Goal: Task Accomplishment & Management: Complete application form

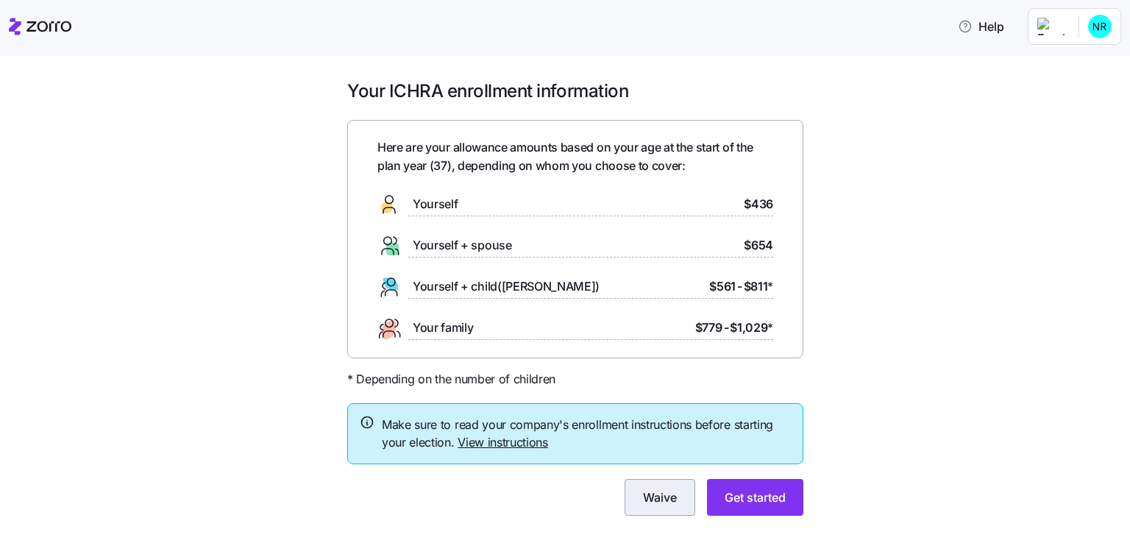
click at [653, 501] on span "Waive" at bounding box center [660, 498] width 34 height 18
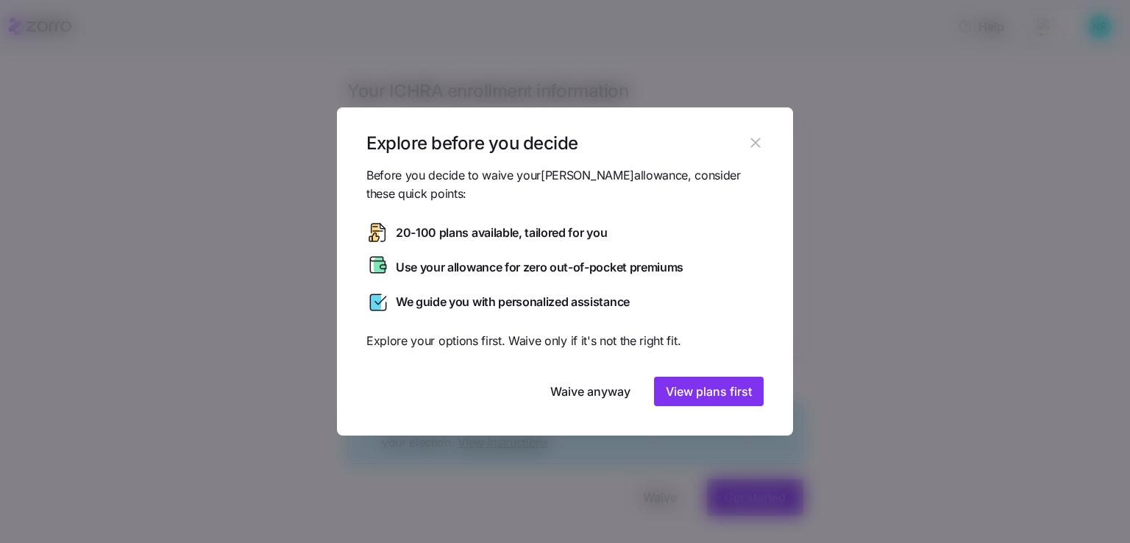
click at [756, 142] on icon "button" at bounding box center [755, 143] width 10 height 10
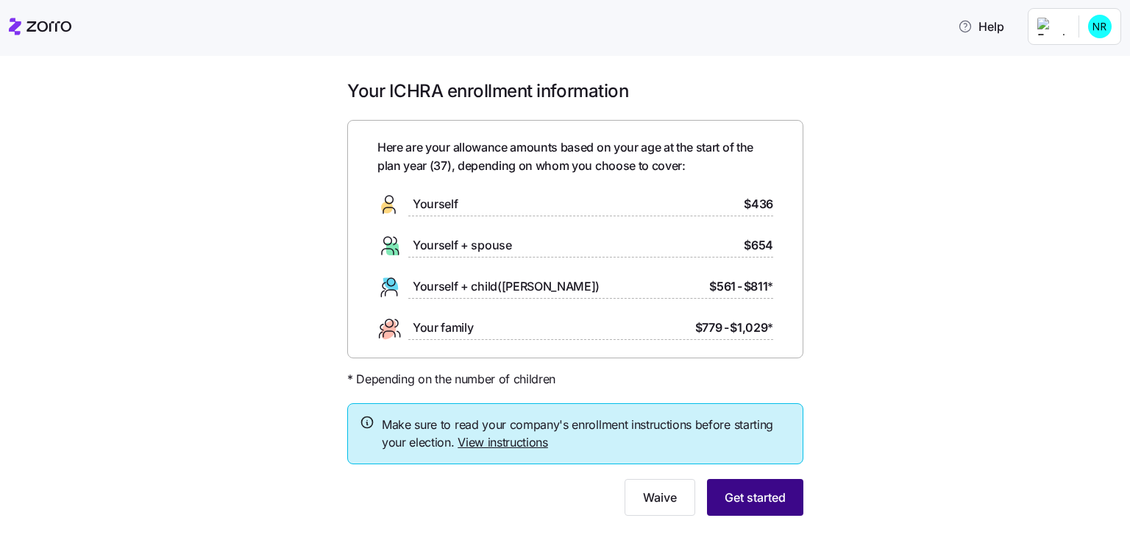
click at [728, 498] on span "Get started" at bounding box center [755, 498] width 61 height 18
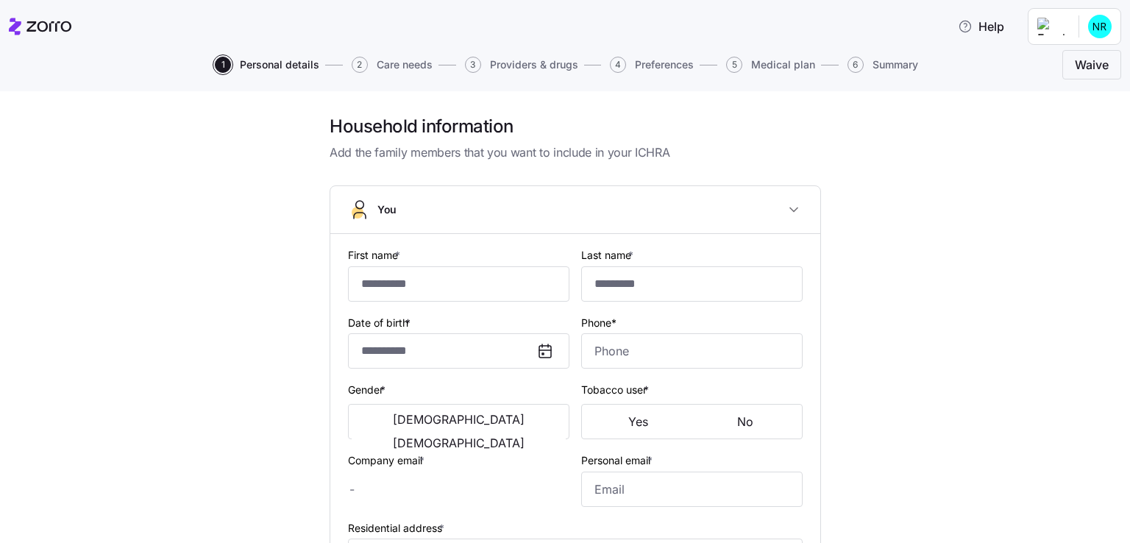
type input "****"
type input "*****"
type input "[EMAIL_ADDRESS][DOMAIN_NAME]"
type input "**********"
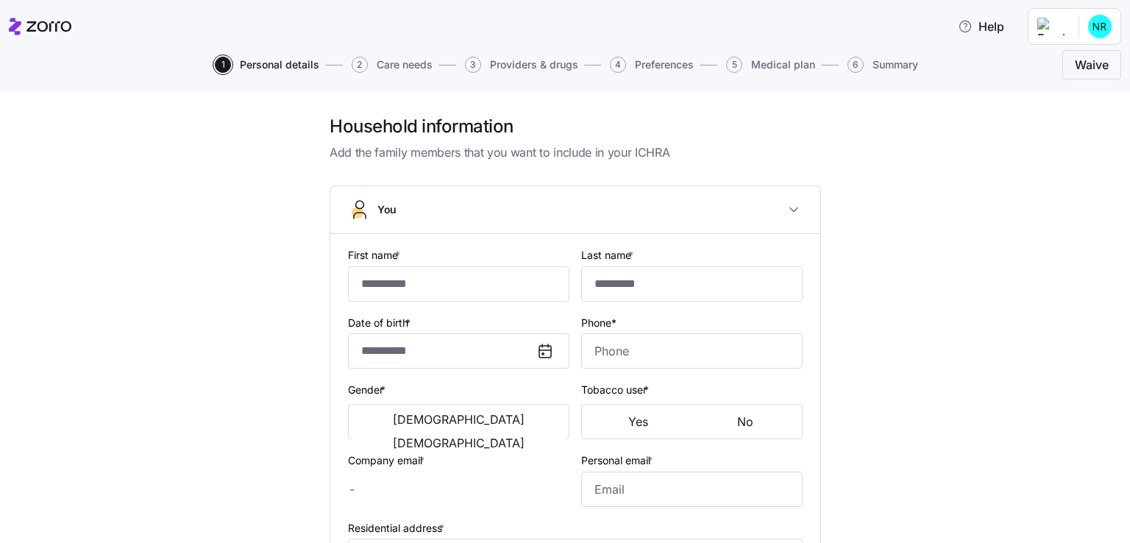
checkbox input "true"
type input "**********"
type input "[PHONE_NUMBER]"
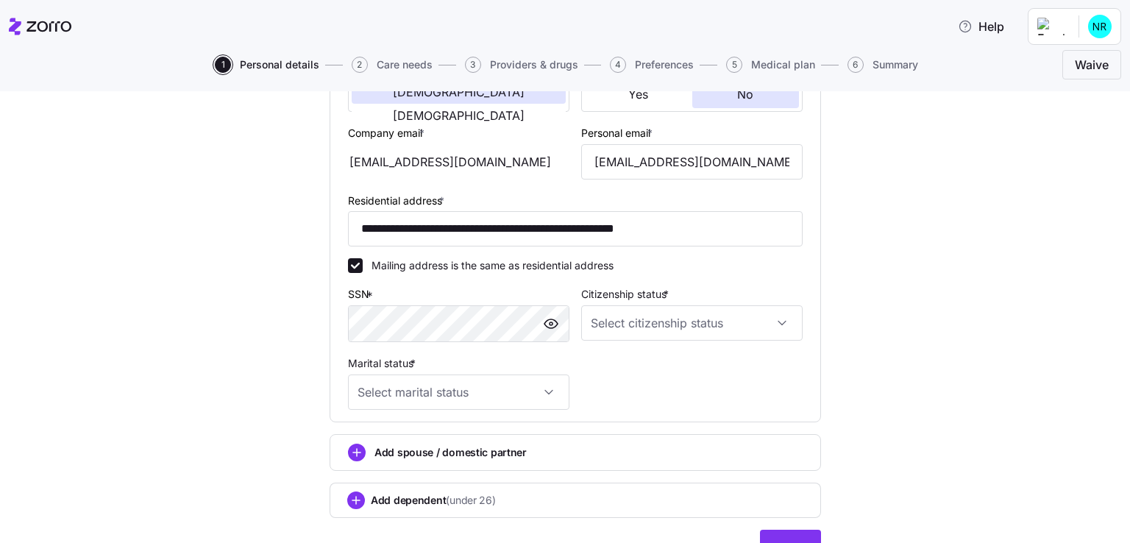
scroll to position [368, 0]
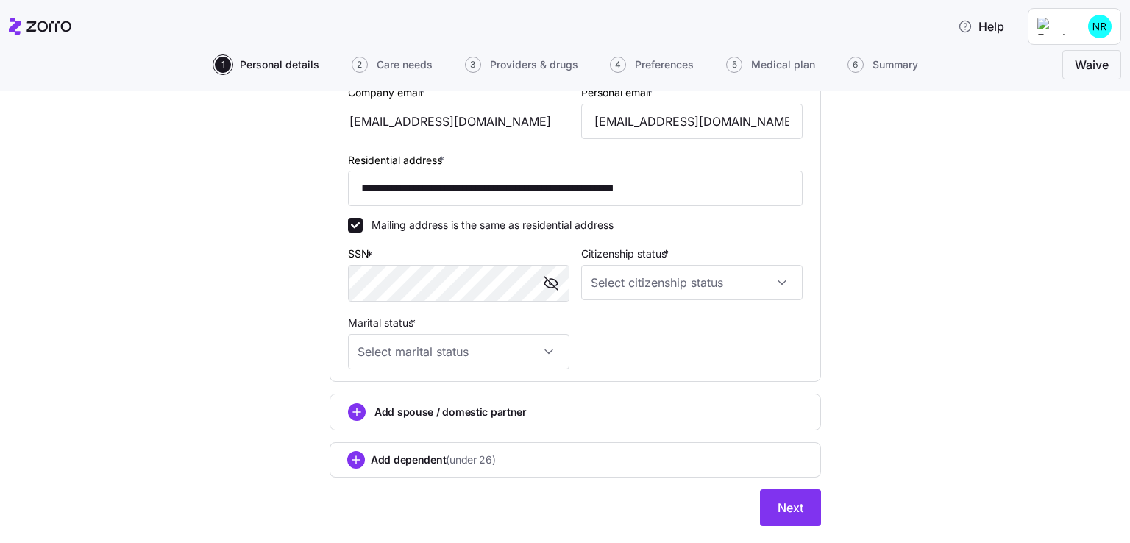
click at [629, 382] on div "**********" at bounding box center [575, 148] width 491 height 660
click at [550, 352] on input "Marital status *" at bounding box center [458, 351] width 221 height 35
click at [376, 392] on span "Single" at bounding box center [374, 394] width 29 height 16
type input "Single"
click at [784, 283] on input "Citizenship status *" at bounding box center [691, 282] width 221 height 35
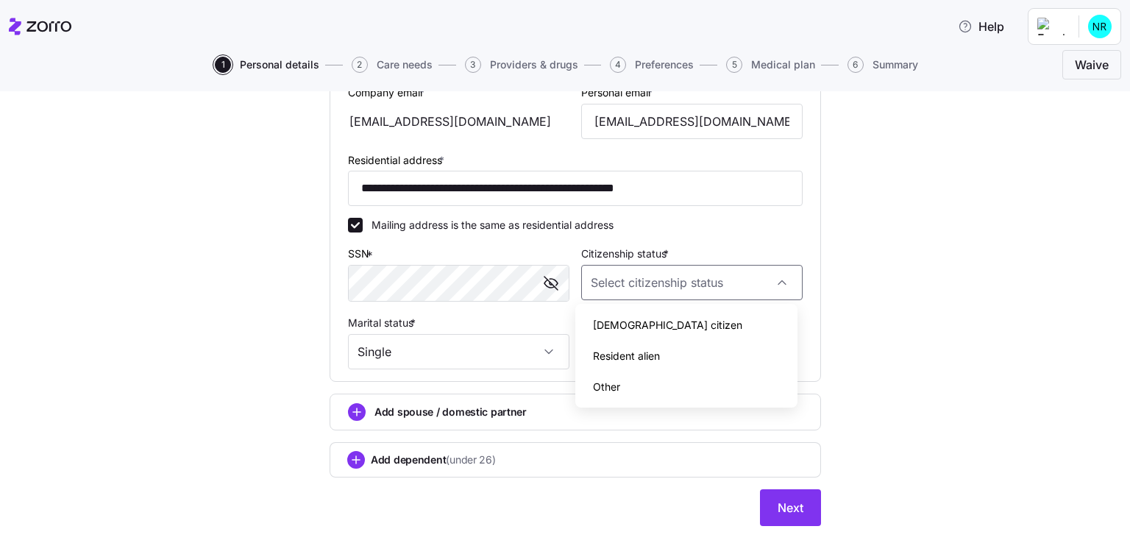
click at [645, 329] on div "[DEMOGRAPHIC_DATA] citizen" at bounding box center [686, 325] width 210 height 31
type input "[DEMOGRAPHIC_DATA] citizen"
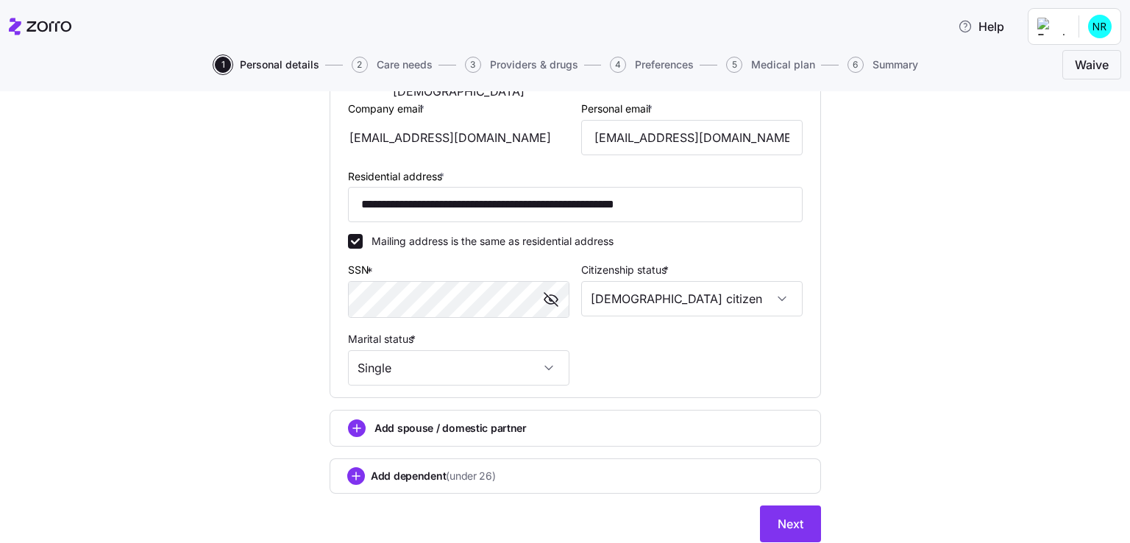
scroll to position [401, 0]
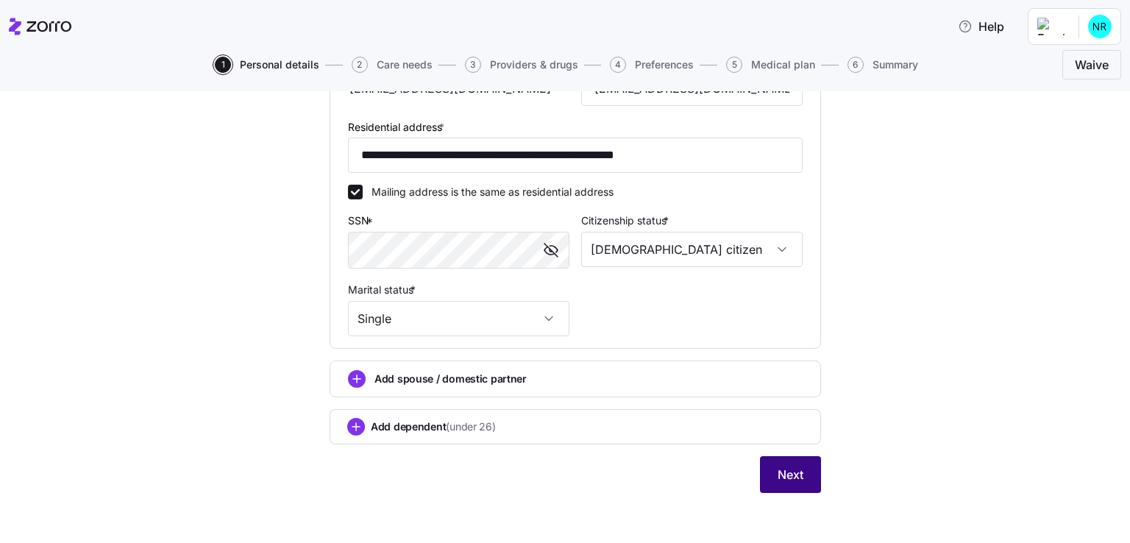
click at [778, 468] on span "Next" at bounding box center [791, 475] width 26 height 18
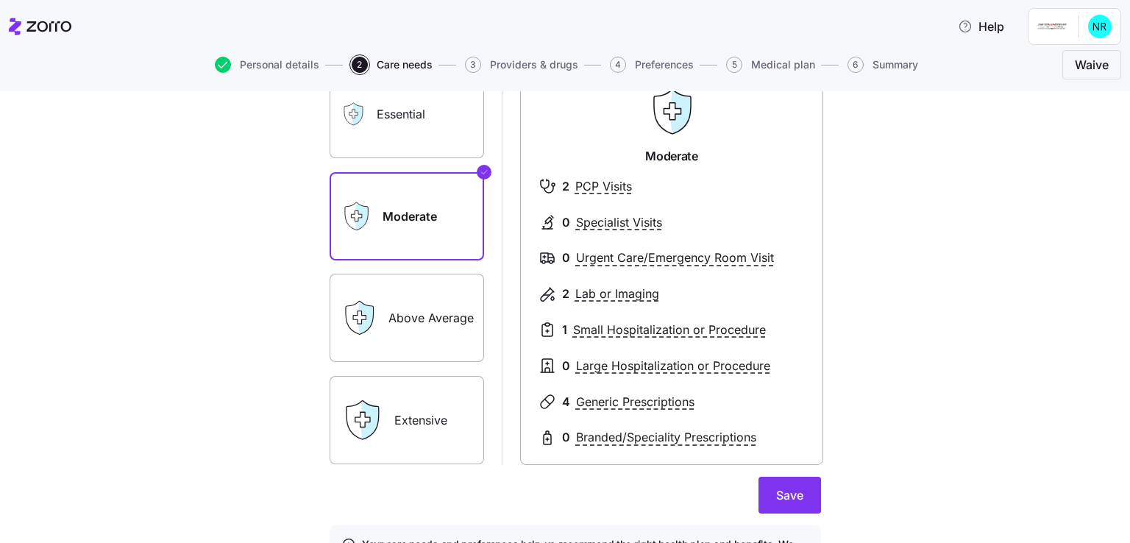
scroll to position [74, 0]
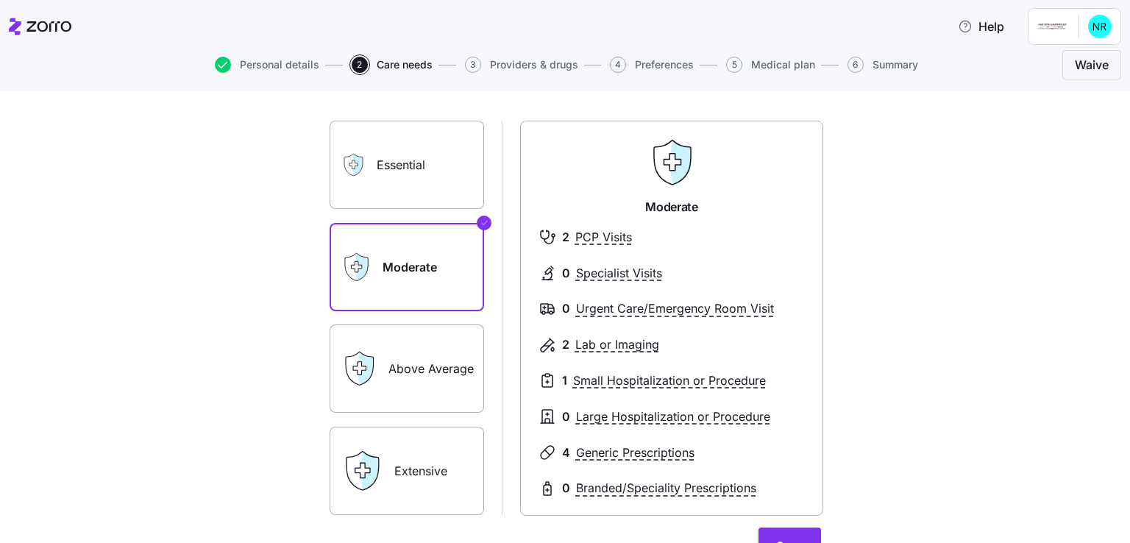
click at [433, 180] on label "Essential" at bounding box center [407, 165] width 155 height 88
click at [0, 0] on input "Essential" at bounding box center [0, 0] width 0 height 0
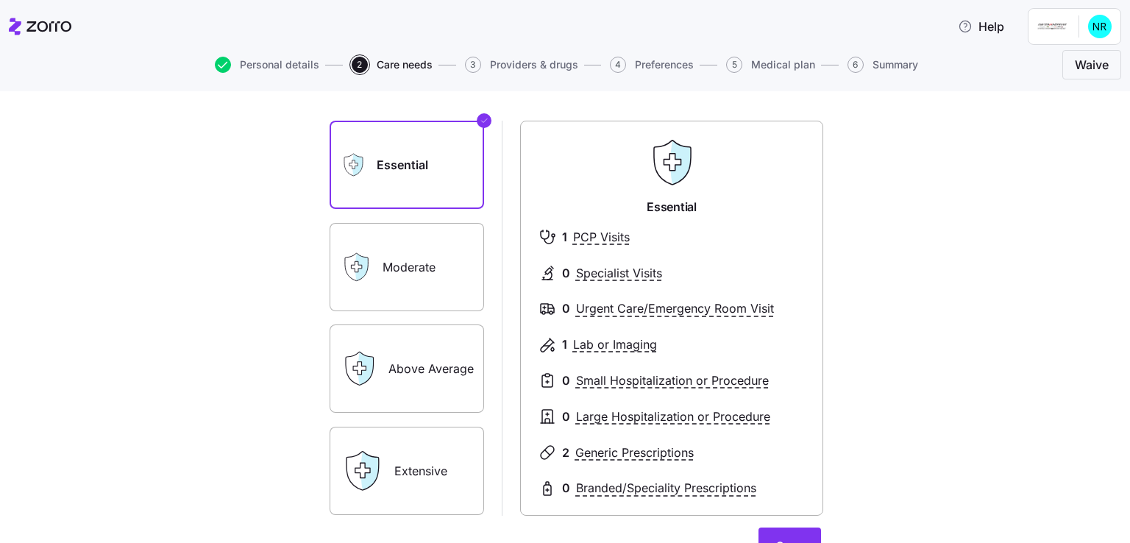
click at [439, 250] on label "Moderate" at bounding box center [407, 267] width 155 height 88
click at [0, 0] on input "Moderate" at bounding box center [0, 0] width 0 height 0
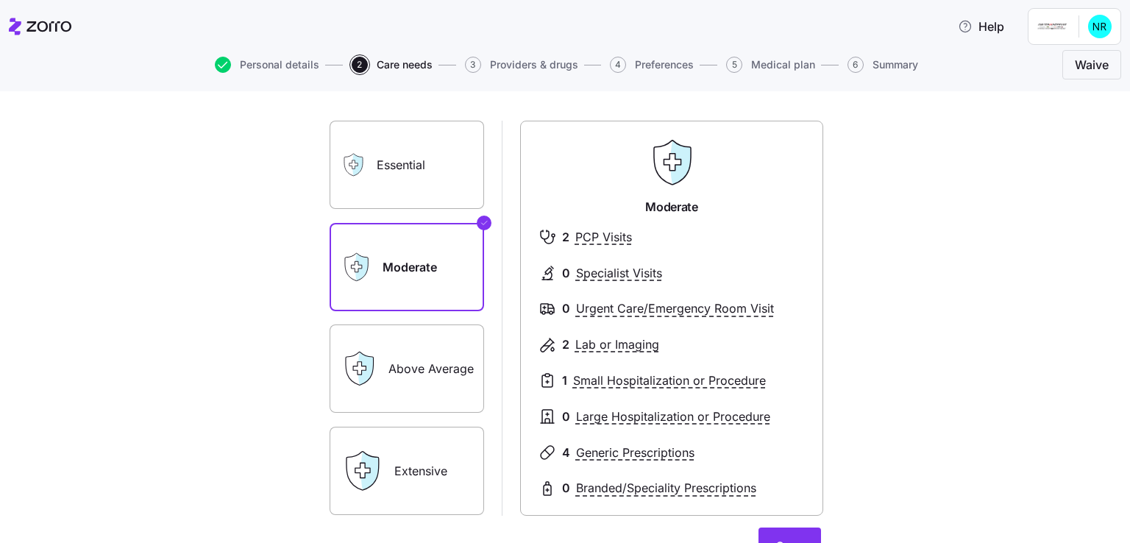
click at [390, 164] on label "Essential" at bounding box center [407, 165] width 155 height 88
click at [0, 0] on input "Essential" at bounding box center [0, 0] width 0 height 0
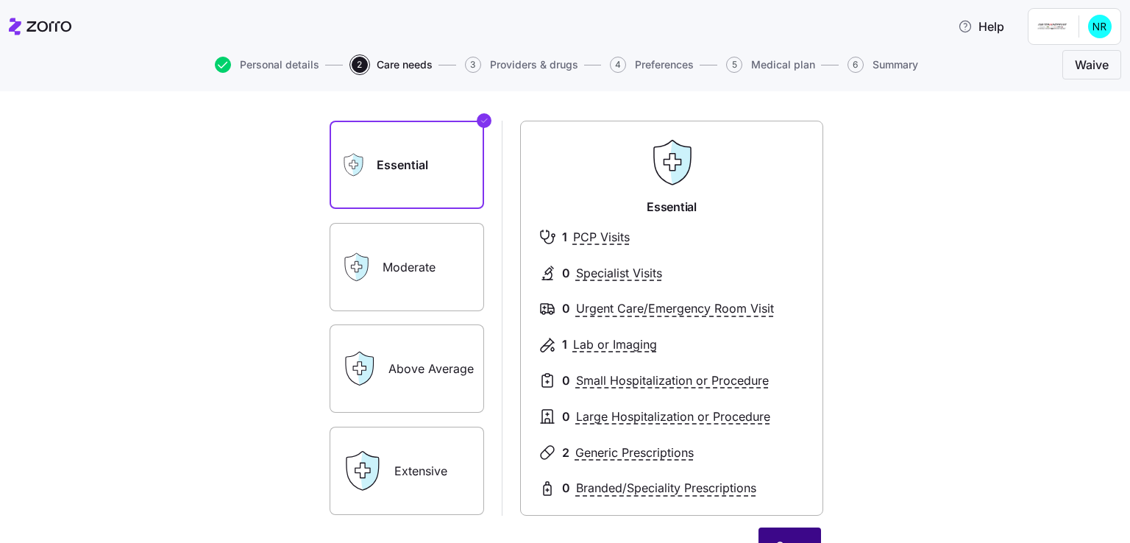
click at [808, 536] on button "Save" at bounding box center [790, 546] width 63 height 37
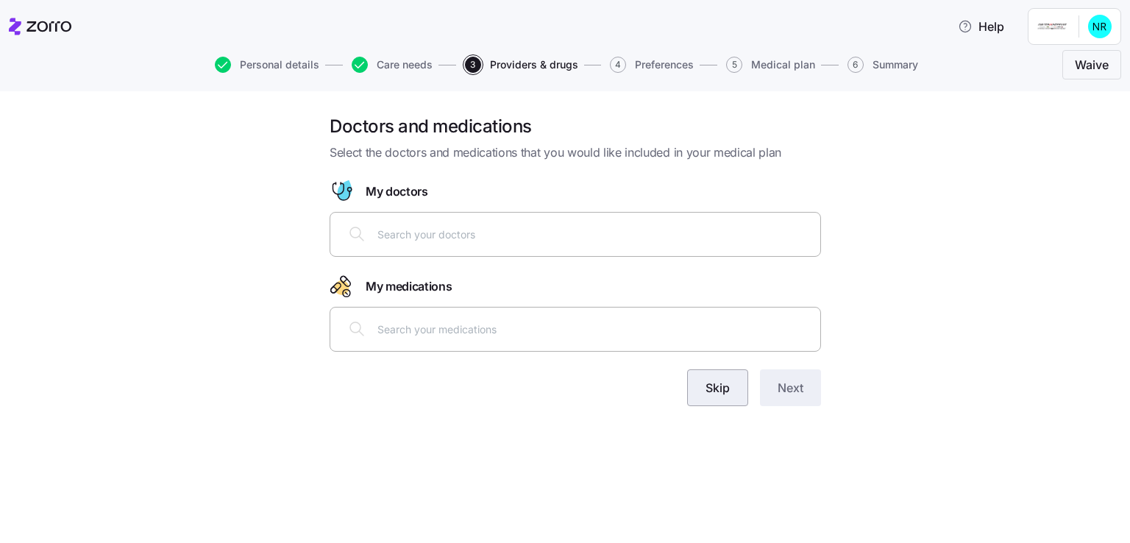
click at [733, 389] on button "Skip" at bounding box center [717, 387] width 61 height 37
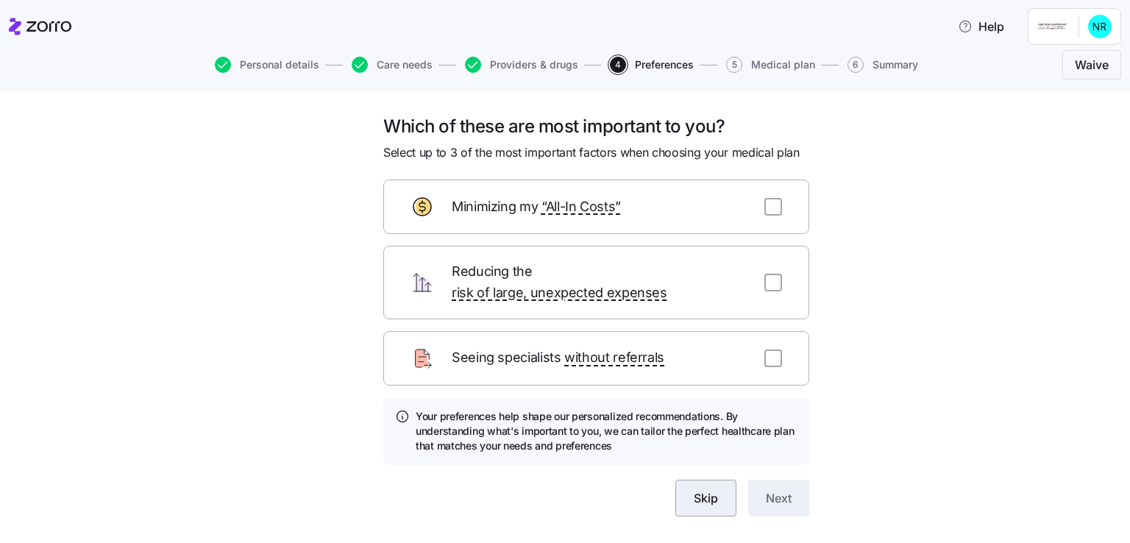
click at [711, 489] on span "Skip" at bounding box center [706, 498] width 24 height 18
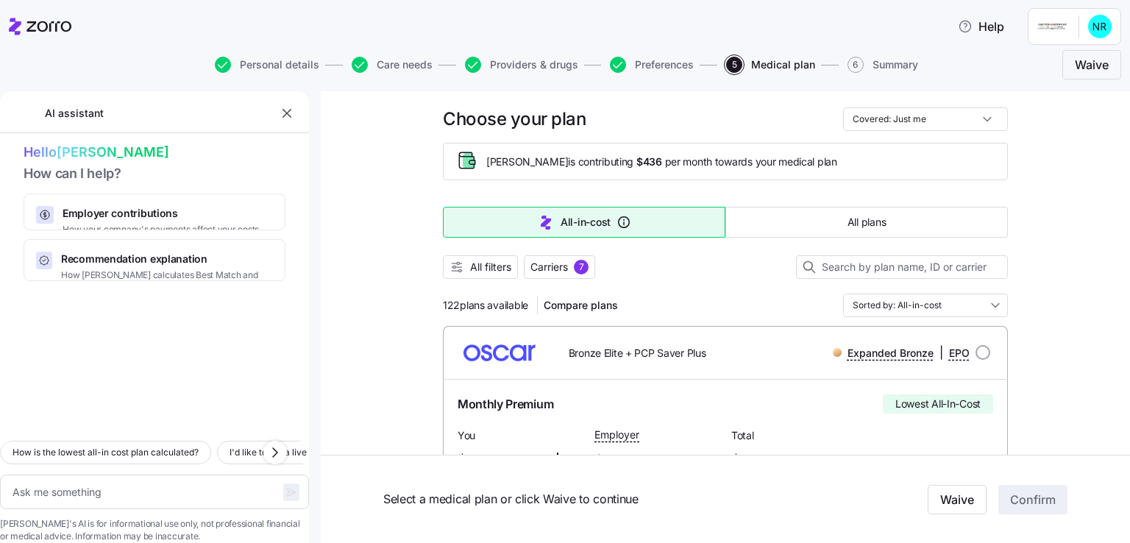
scroll to position [74, 0]
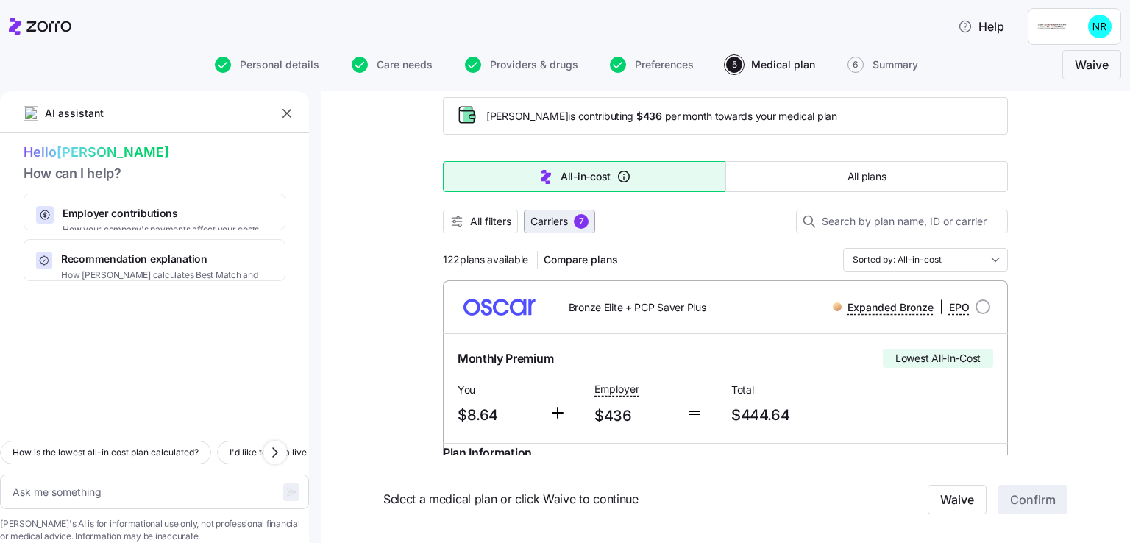
click at [577, 219] on div "7" at bounding box center [581, 221] width 15 height 15
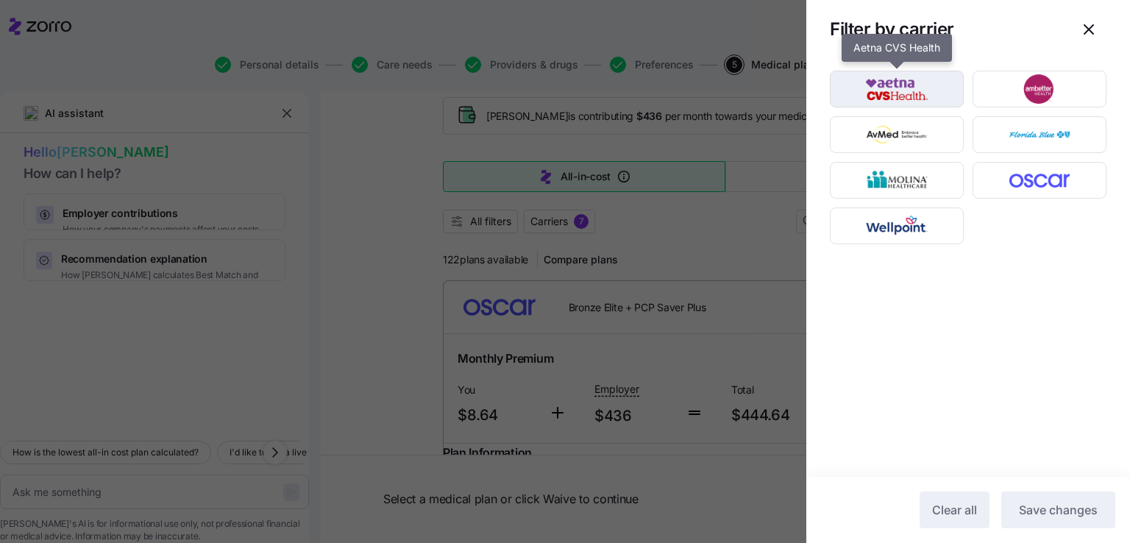
click at [870, 100] on img "button" at bounding box center [897, 88] width 108 height 29
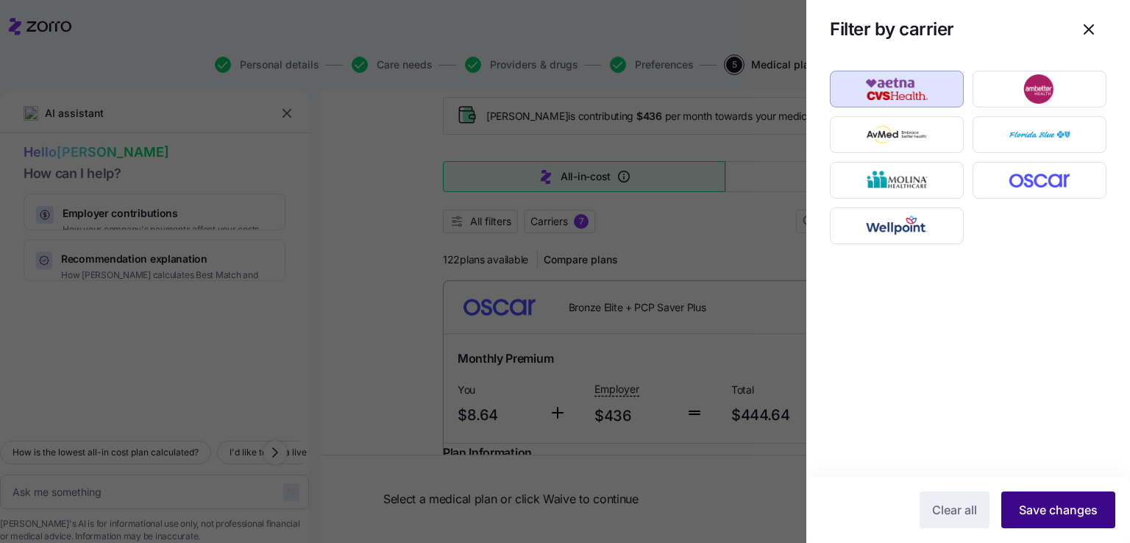
click at [1031, 514] on span "Save changes" at bounding box center [1058, 510] width 79 height 18
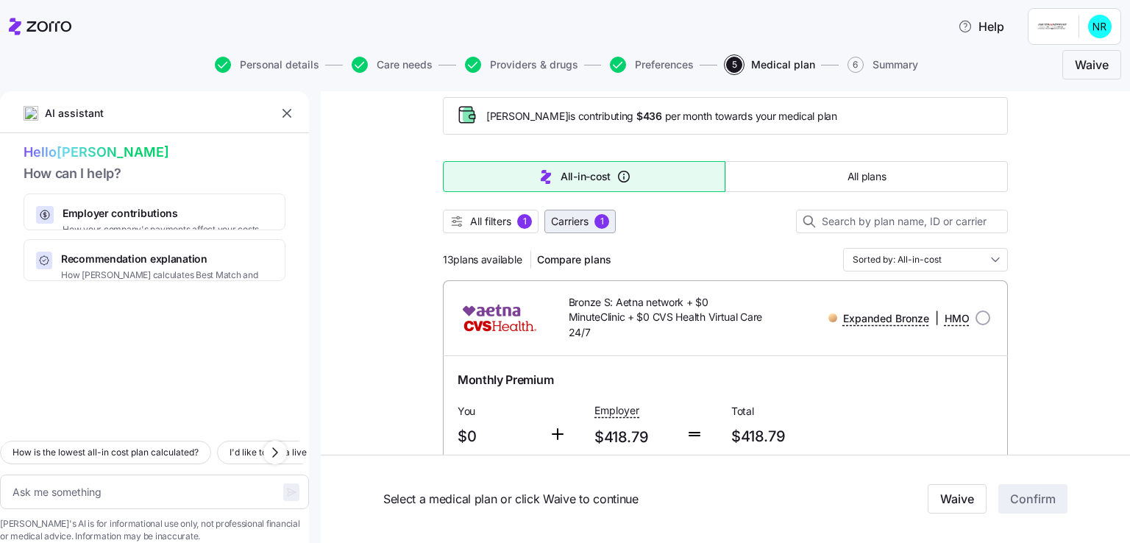
click at [603, 219] on div "1" at bounding box center [601, 221] width 15 height 15
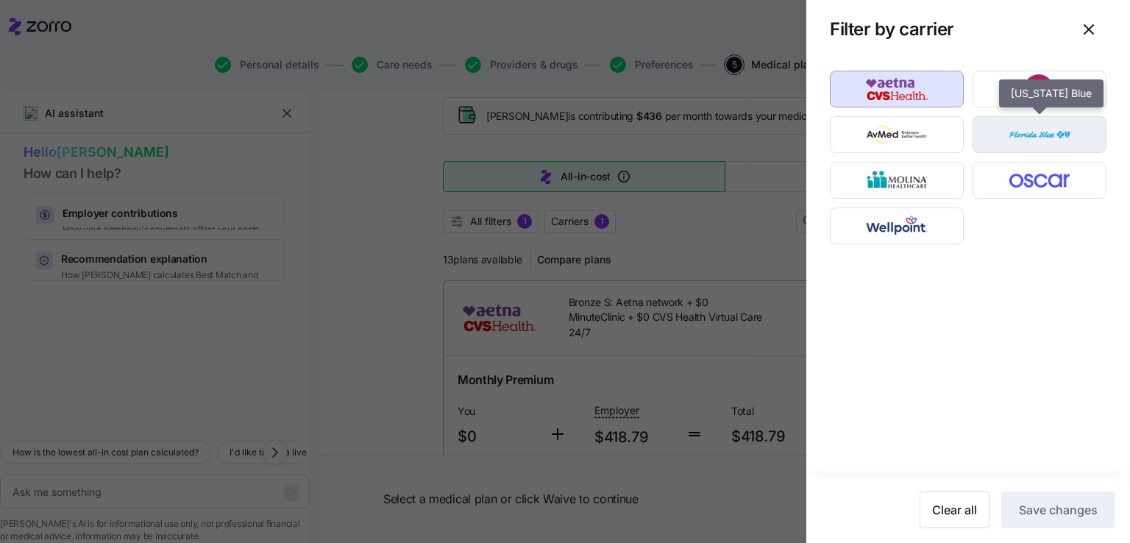
click at [1032, 142] on img "button" at bounding box center [1040, 134] width 108 height 29
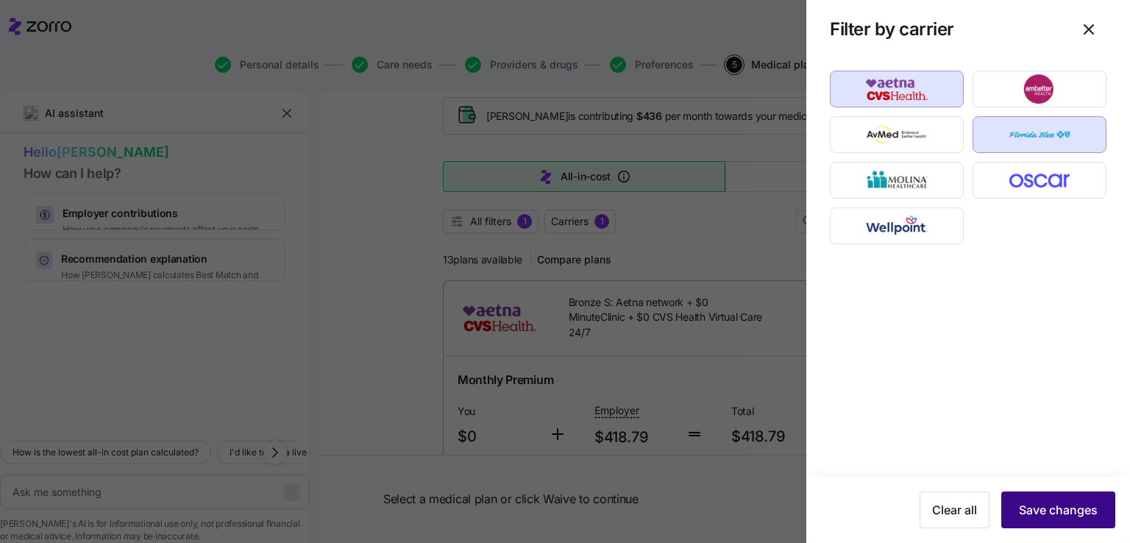
click at [1033, 517] on span "Save changes" at bounding box center [1058, 510] width 79 height 18
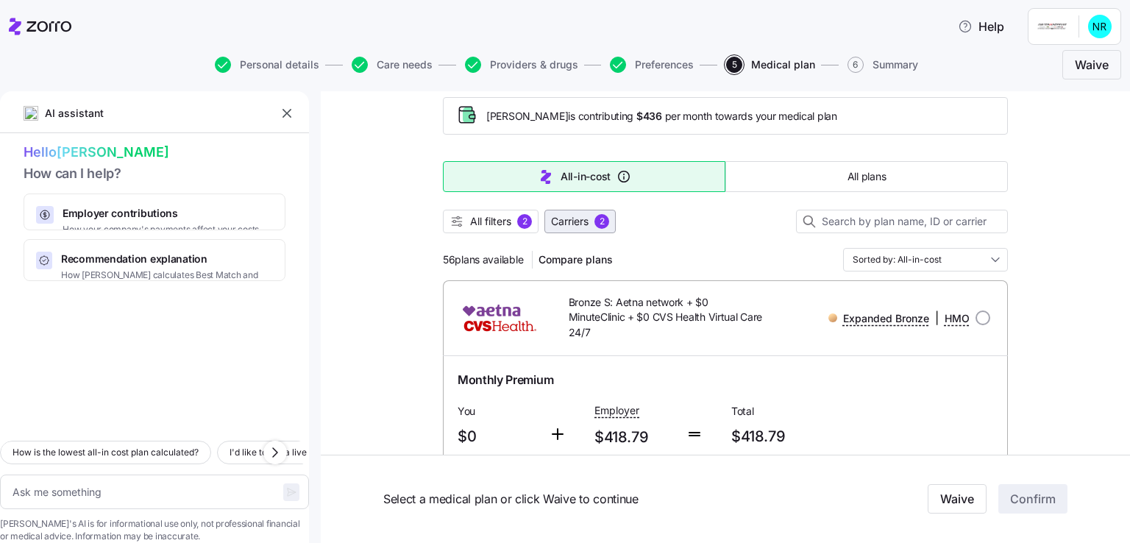
click at [594, 224] on span "2" at bounding box center [601, 221] width 15 height 15
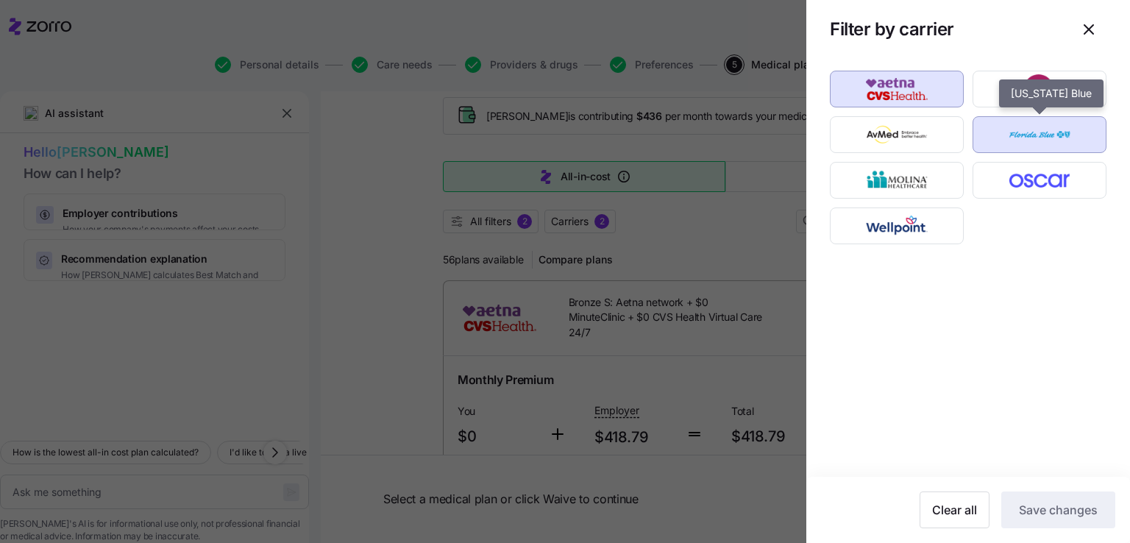
click at [1012, 140] on img "button" at bounding box center [1040, 134] width 108 height 29
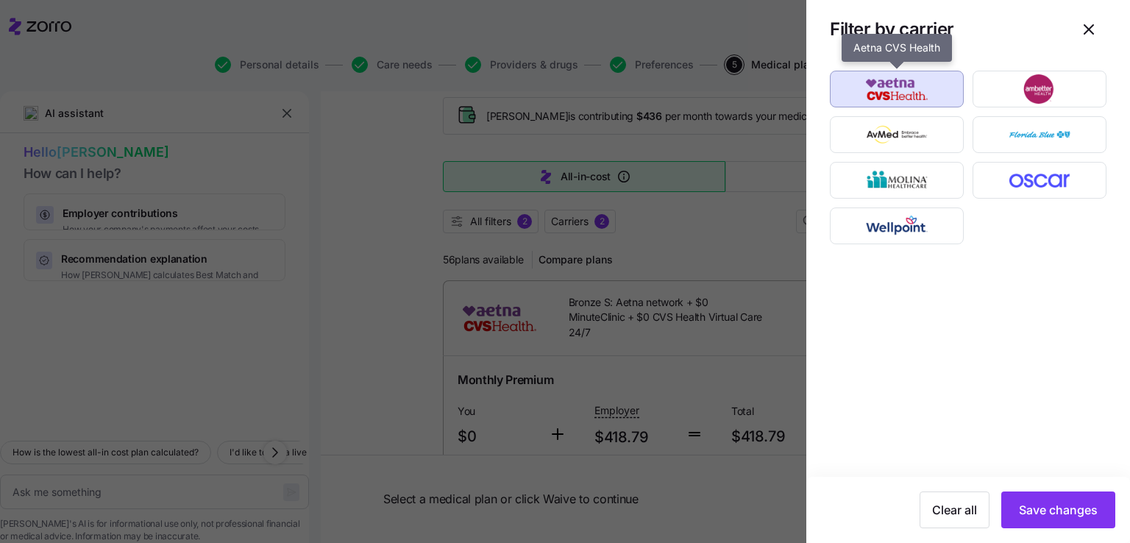
click at [904, 85] on img "button" at bounding box center [897, 88] width 108 height 29
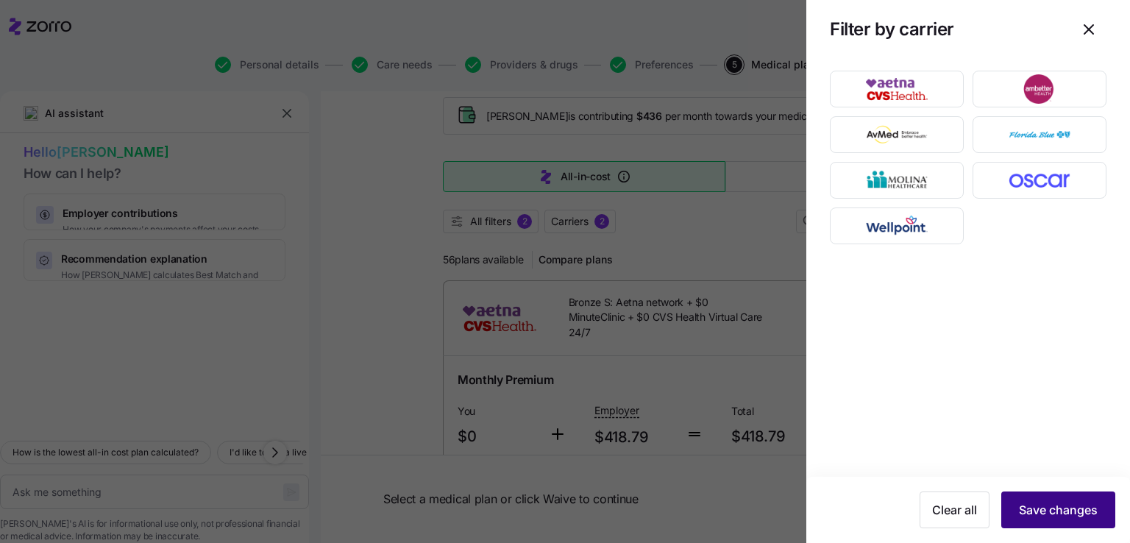
click at [1059, 508] on span "Save changes" at bounding box center [1058, 510] width 79 height 18
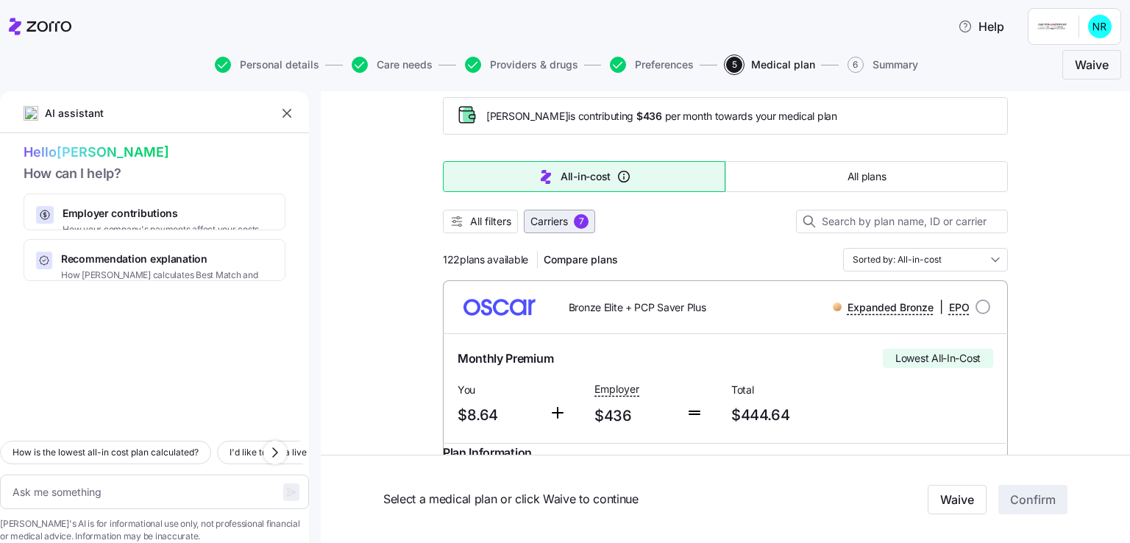
click at [586, 213] on button "Carriers 7" at bounding box center [559, 222] width 71 height 24
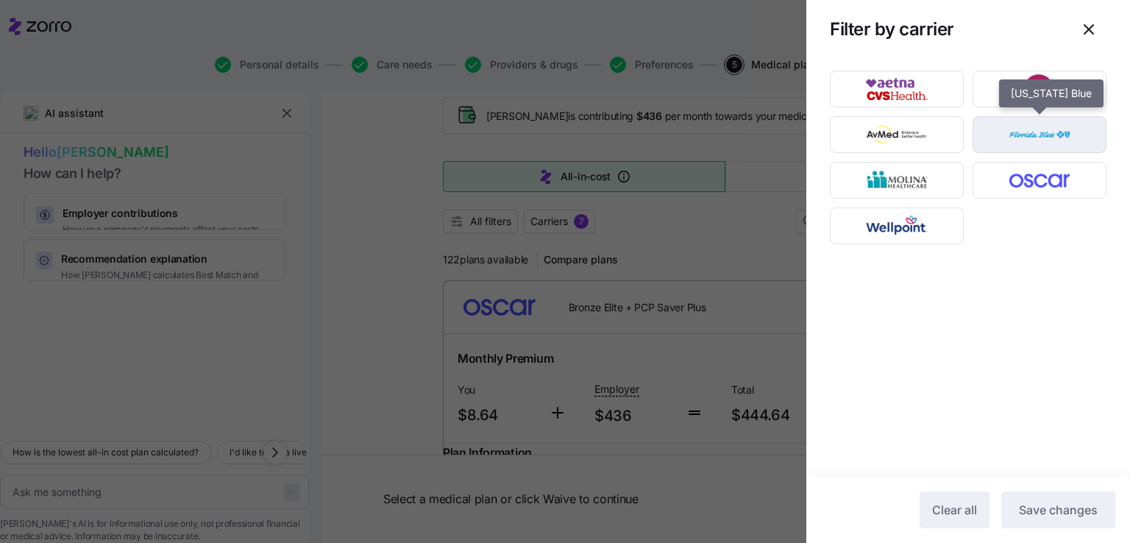
click at [1071, 138] on img "button" at bounding box center [1040, 134] width 108 height 29
click at [1070, 138] on img "button" at bounding box center [1040, 134] width 108 height 29
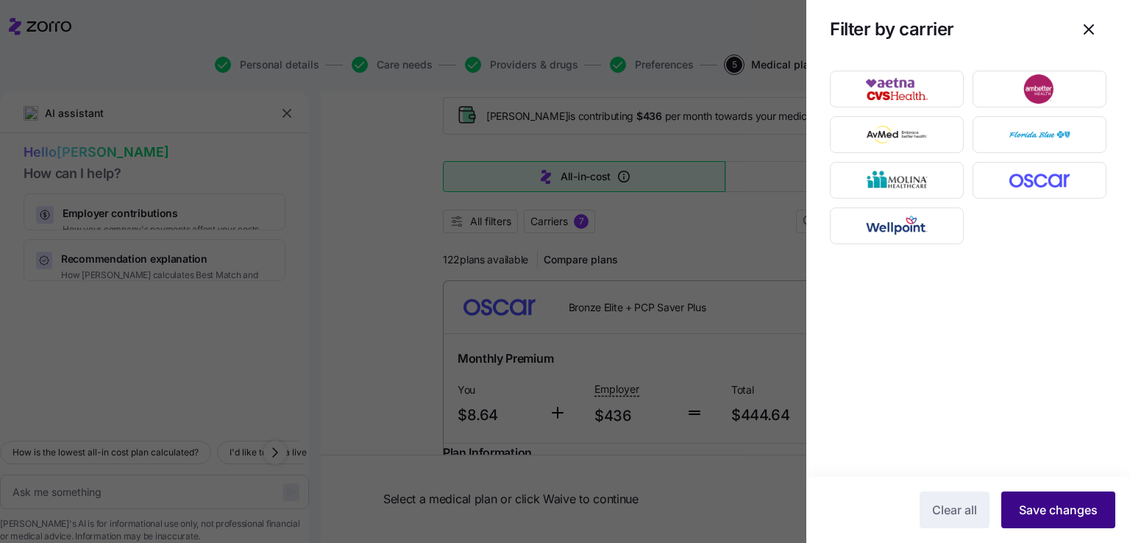
click at [1048, 525] on button "Save changes" at bounding box center [1058, 509] width 114 height 37
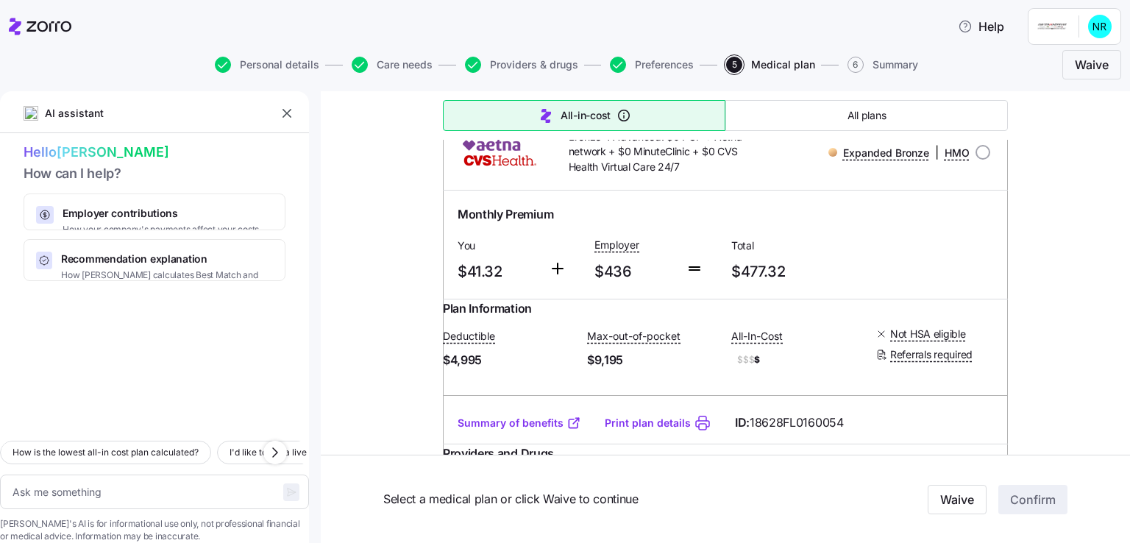
scroll to position [8608, 0]
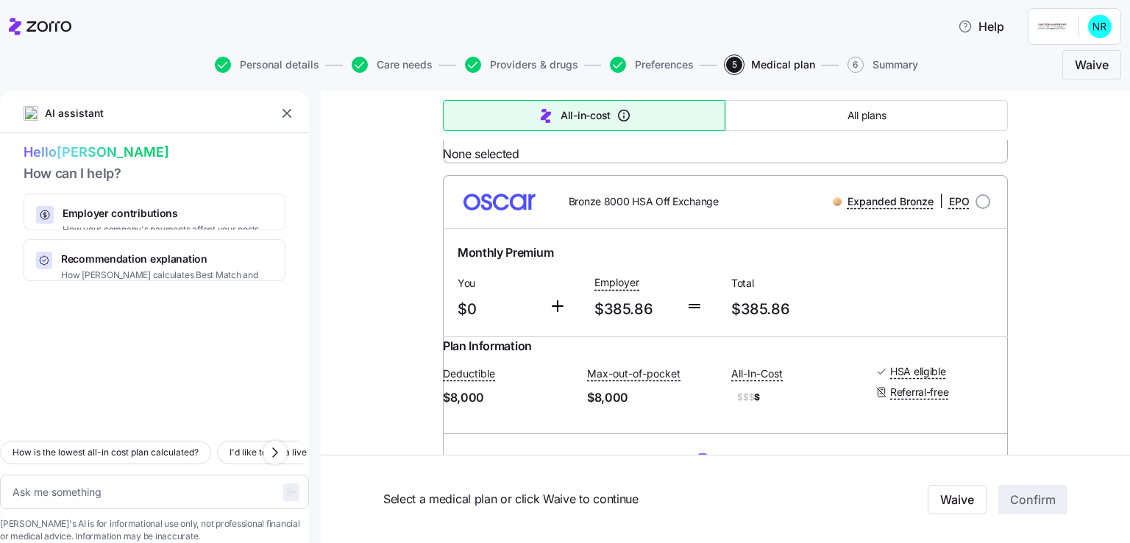
scroll to position [7063, 0]
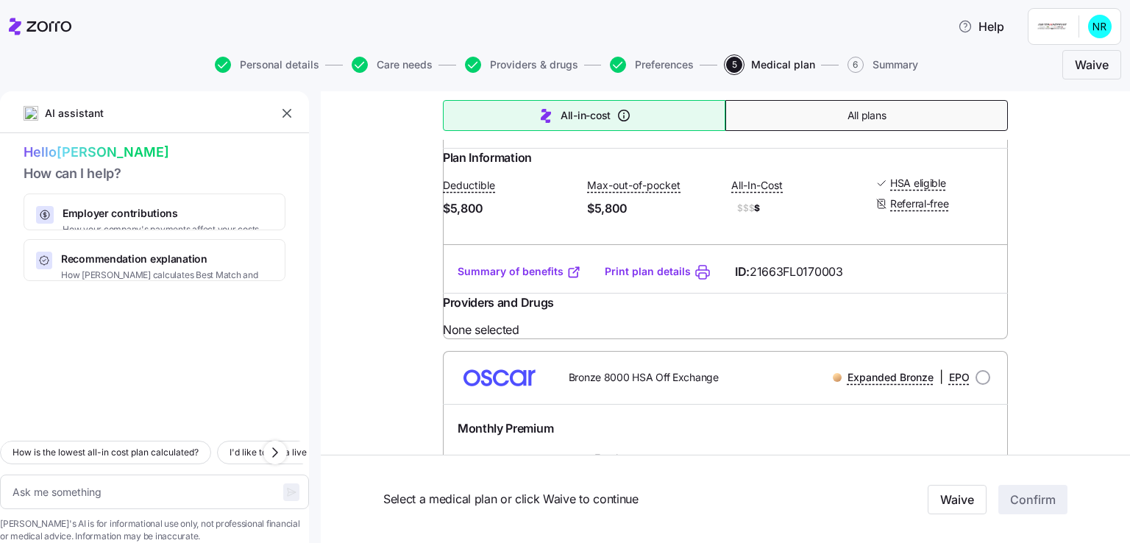
click at [833, 127] on button "All plans" at bounding box center [866, 115] width 283 height 31
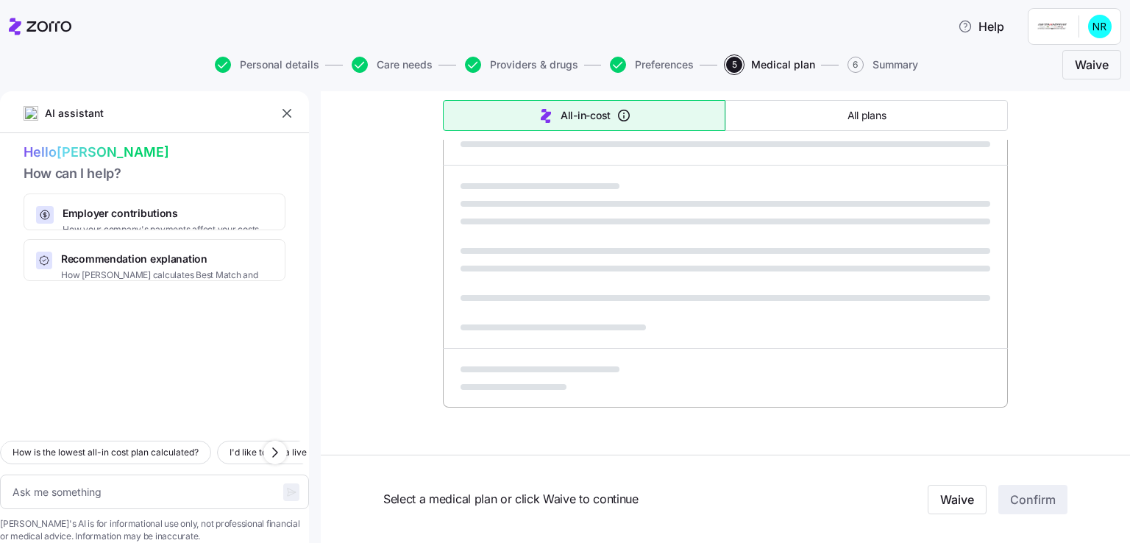
scroll to position [920, 0]
type textarea "x"
type input "Sorted by: Premium"
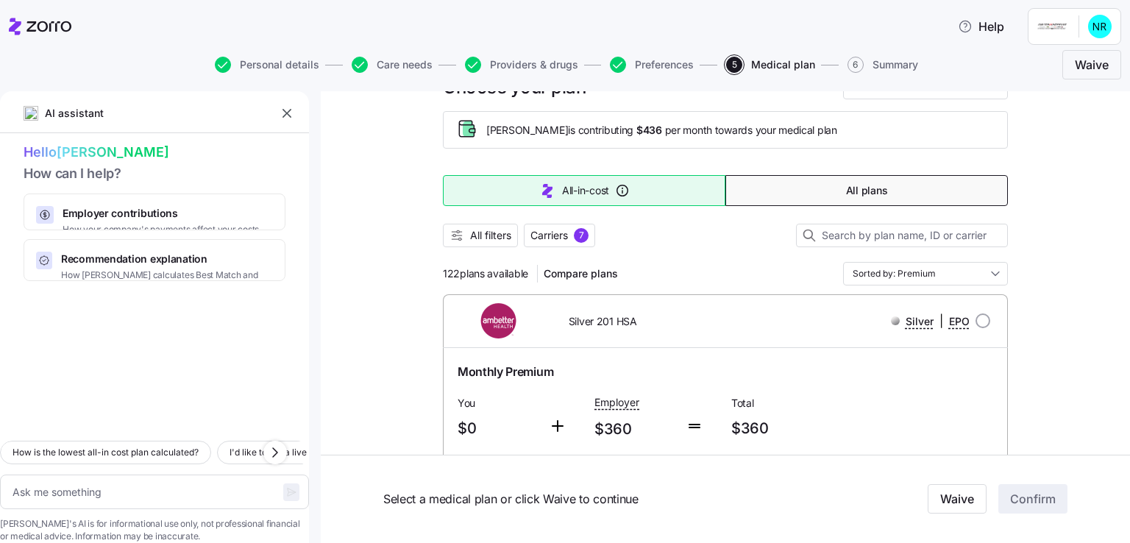
scroll to position [0, 0]
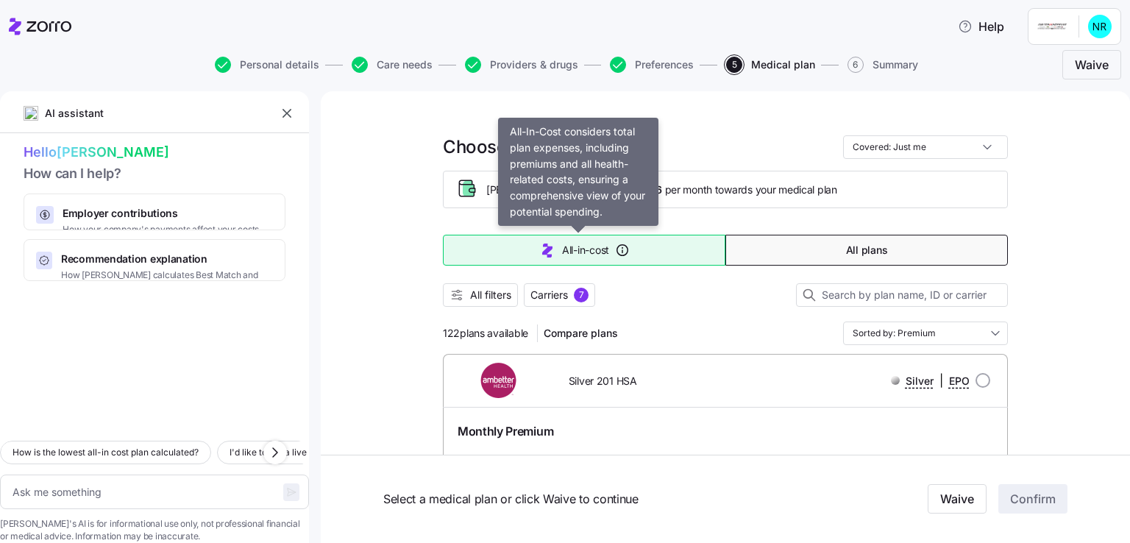
click at [647, 260] on button "All-in-cost" at bounding box center [584, 250] width 283 height 31
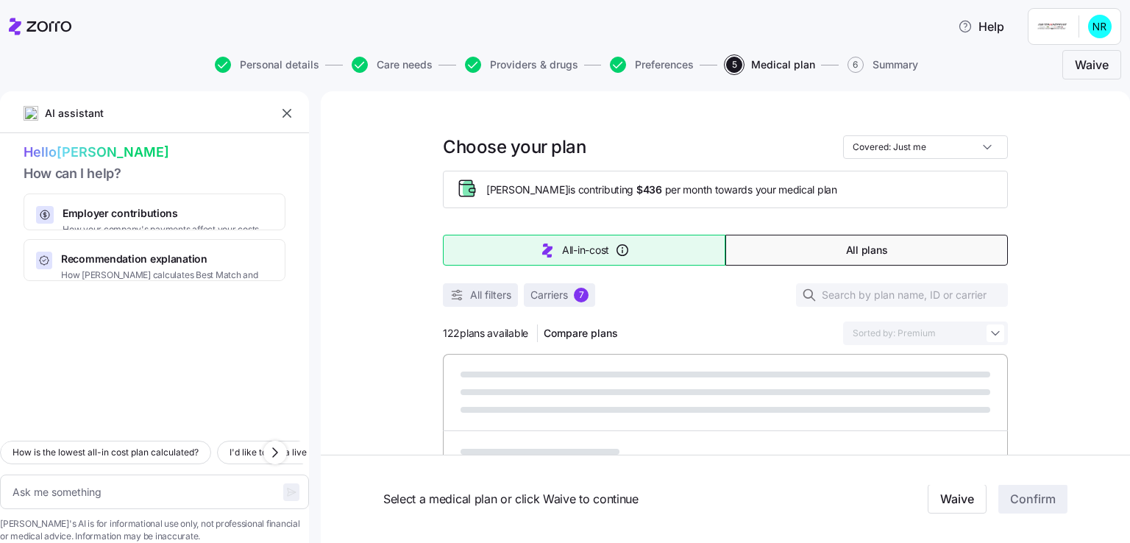
type textarea "x"
type input "Sorted by: All-in-cost"
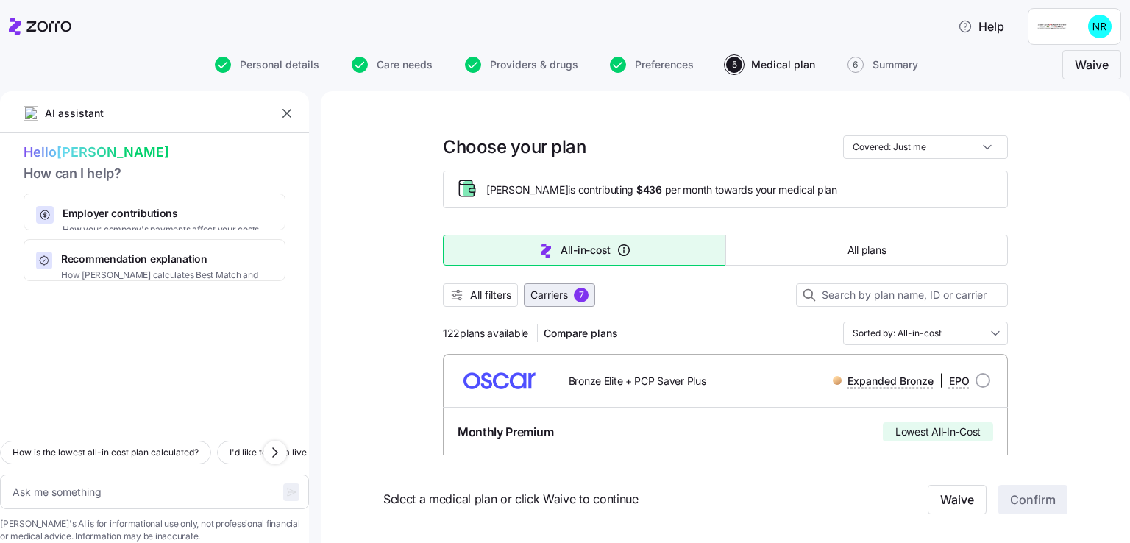
click at [585, 294] on div "7" at bounding box center [581, 295] width 15 height 15
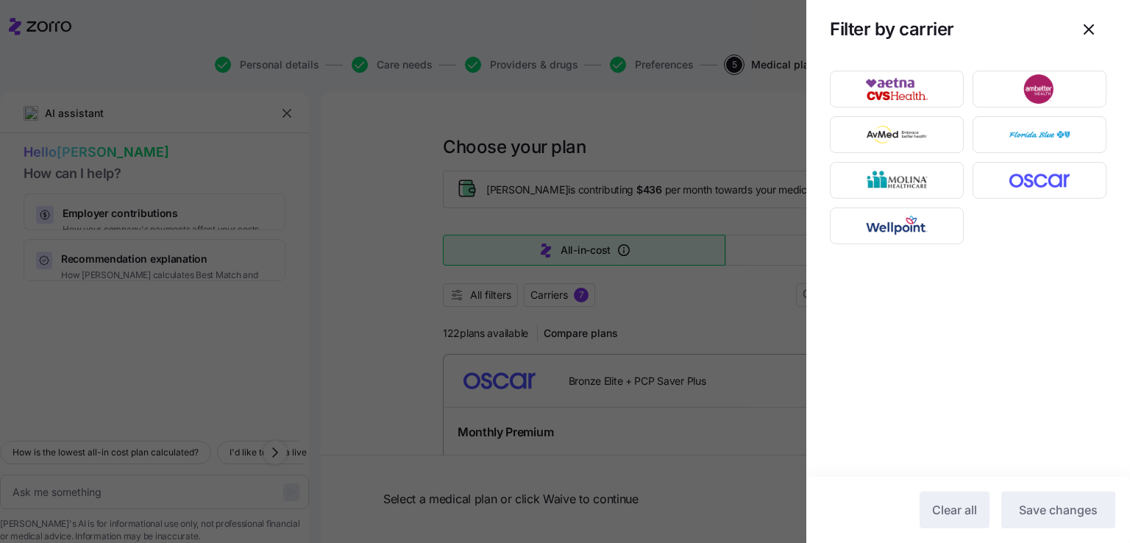
click at [580, 351] on div at bounding box center [565, 271] width 1130 height 543
type textarea "x"
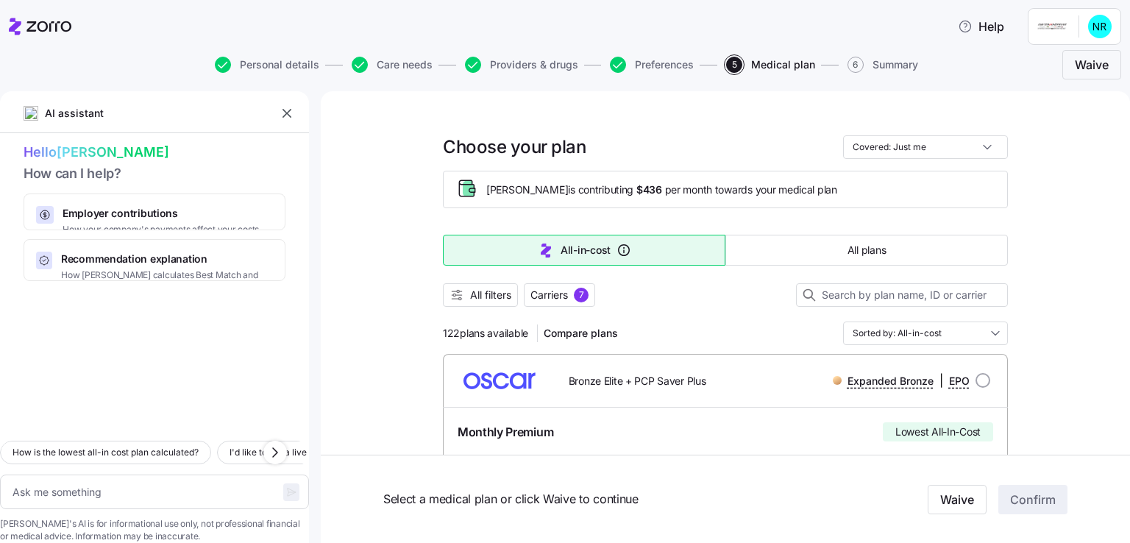
click at [614, 313] on div at bounding box center [565, 271] width 1130 height 543
click at [518, 367] on img at bounding box center [500, 380] width 90 height 35
click at [981, 380] on input "radio" at bounding box center [983, 380] width 15 height 15
radio input "true"
type textarea "x"
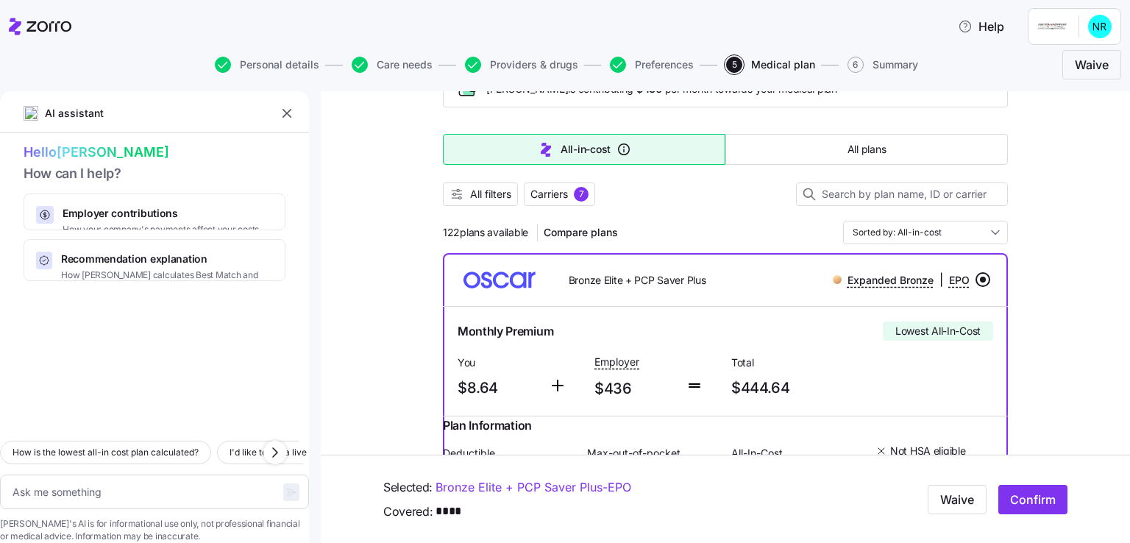
scroll to position [221, 0]
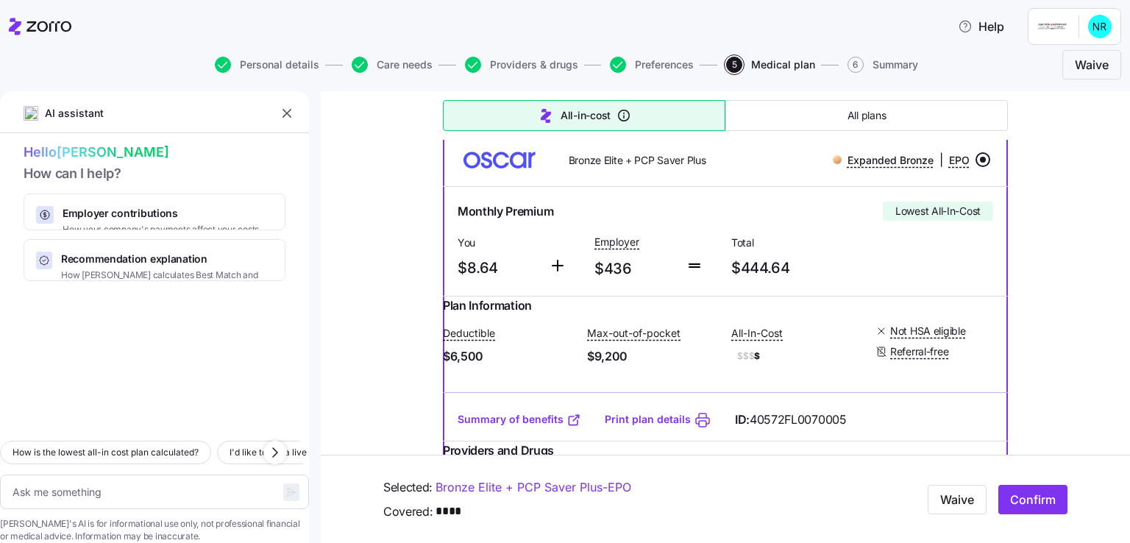
click at [979, 162] on input "radio" at bounding box center [983, 159] width 15 height 15
click at [981, 159] on input "radio" at bounding box center [983, 159] width 15 height 15
click at [982, 159] on input "radio" at bounding box center [983, 159] width 15 height 15
click at [976, 156] on input "radio" at bounding box center [983, 159] width 15 height 15
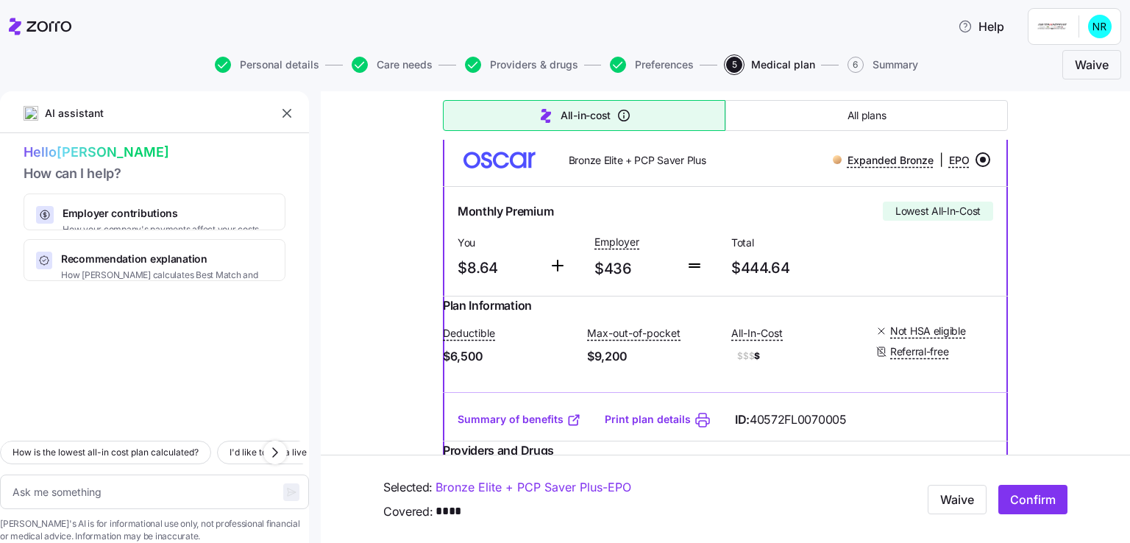
click at [976, 163] on input "radio" at bounding box center [983, 159] width 15 height 15
click at [976, 159] on input "radio" at bounding box center [983, 159] width 15 height 15
click at [636, 117] on button "All-in-cost" at bounding box center [584, 115] width 283 height 31
drag, startPoint x: 546, startPoint y: 157, endPoint x: 538, endPoint y: 162, distance: 9.6
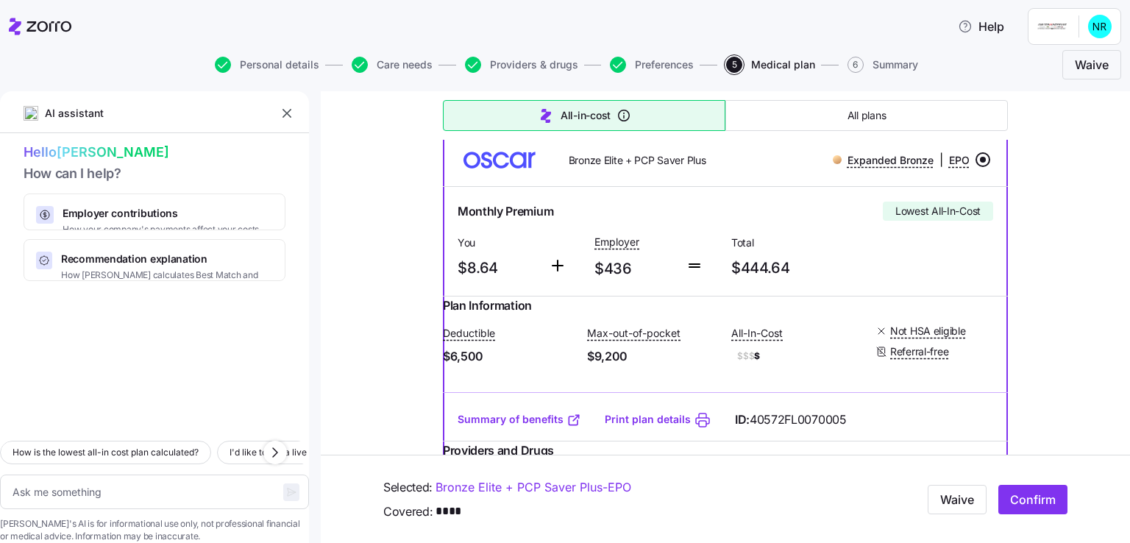
click at [538, 162] on div "Bronze Elite + PCP Saver Plus Expanded Bronze | EPO" at bounding box center [726, 159] width 542 height 35
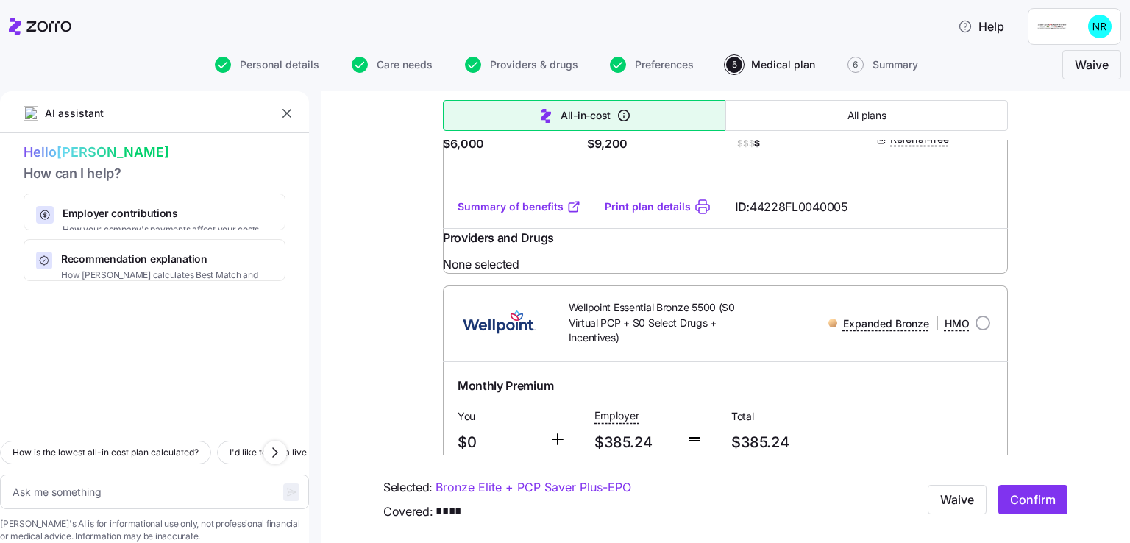
scroll to position [5518, 0]
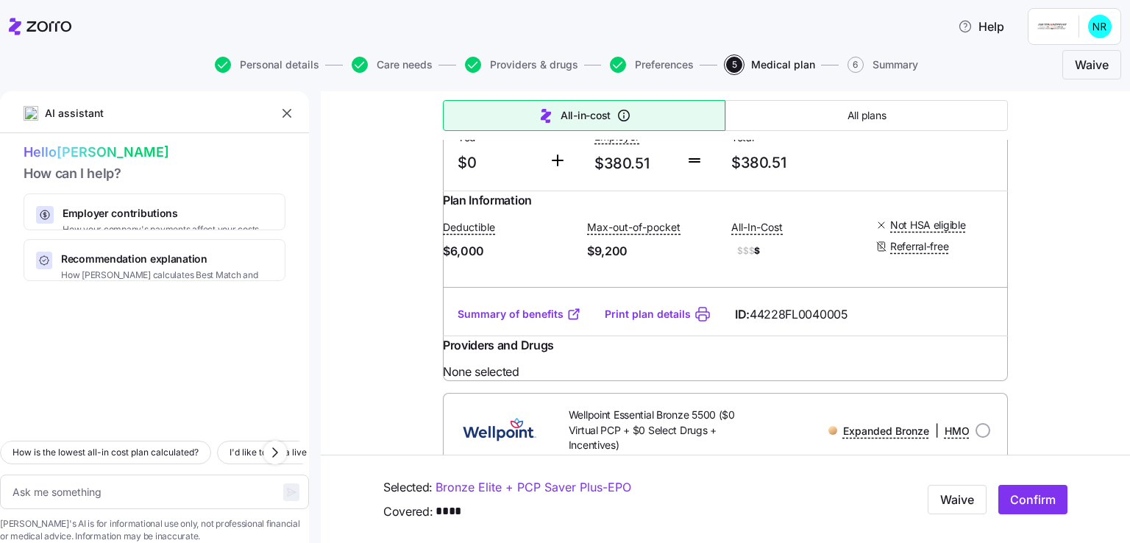
radio input "true"
type textarea "x"
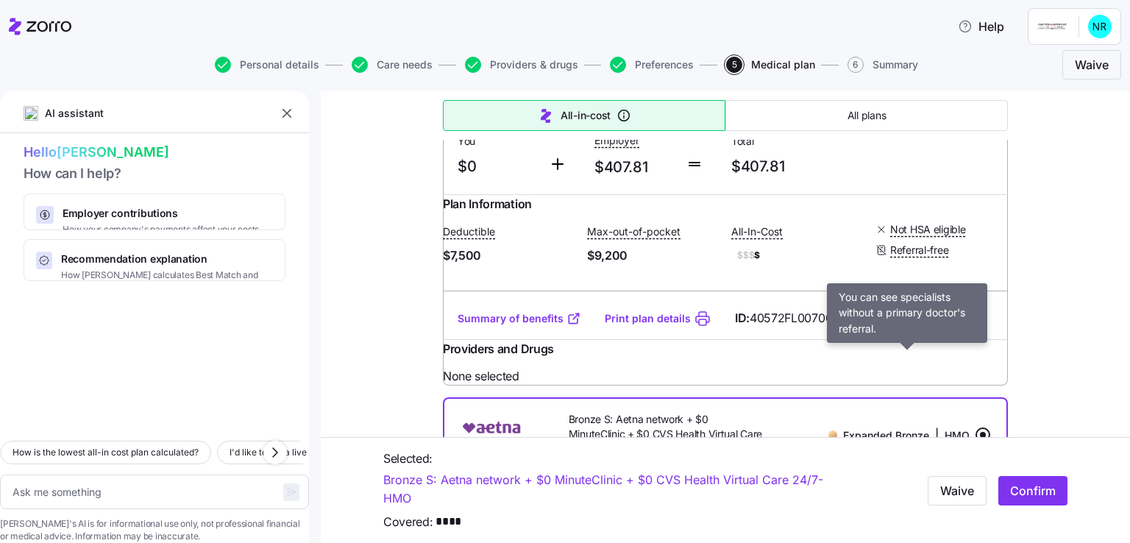
scroll to position [4709, 0]
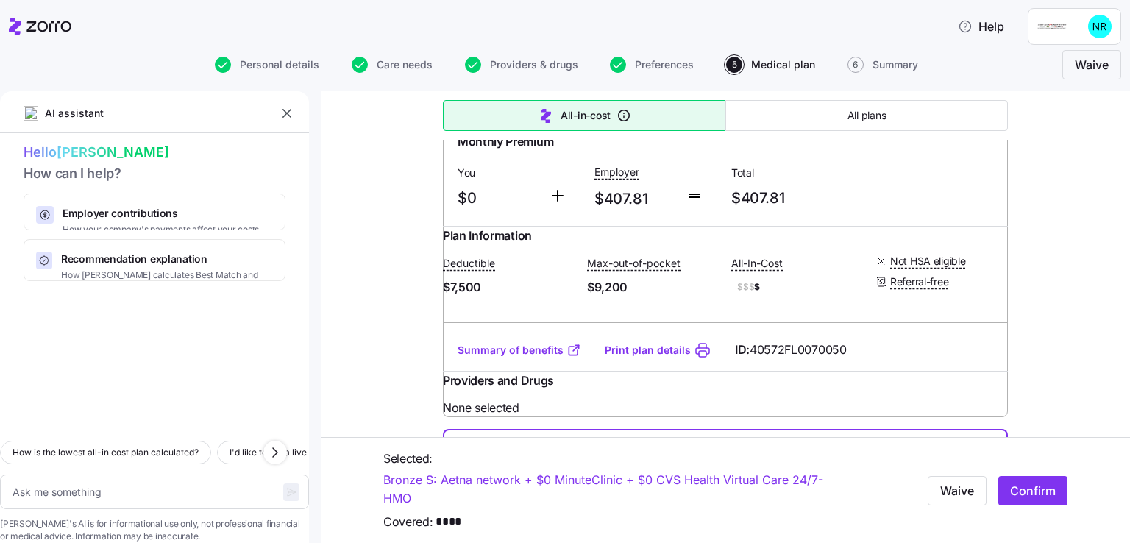
radio input "true"
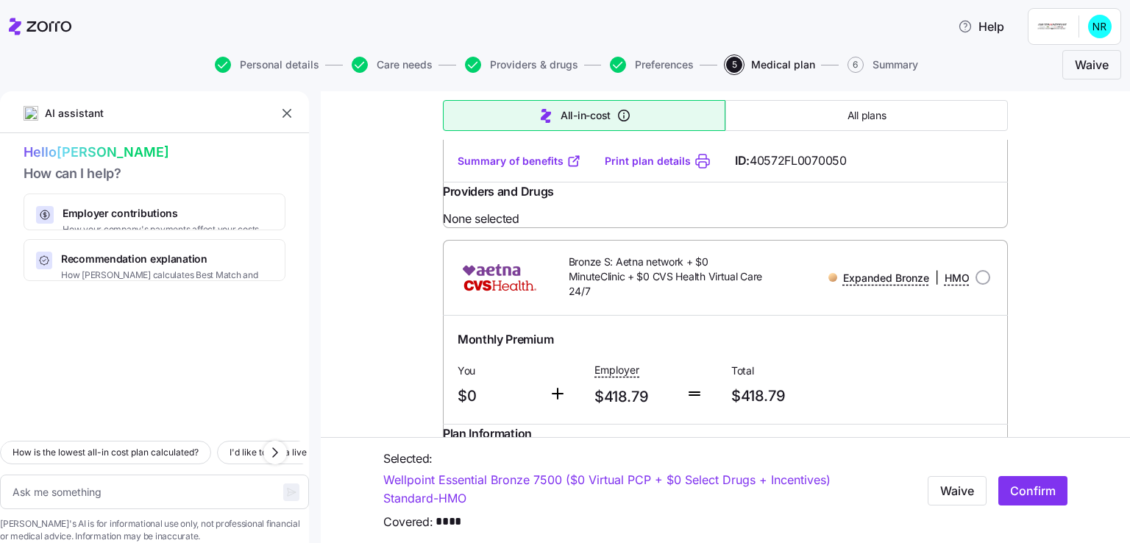
scroll to position [4930, 0]
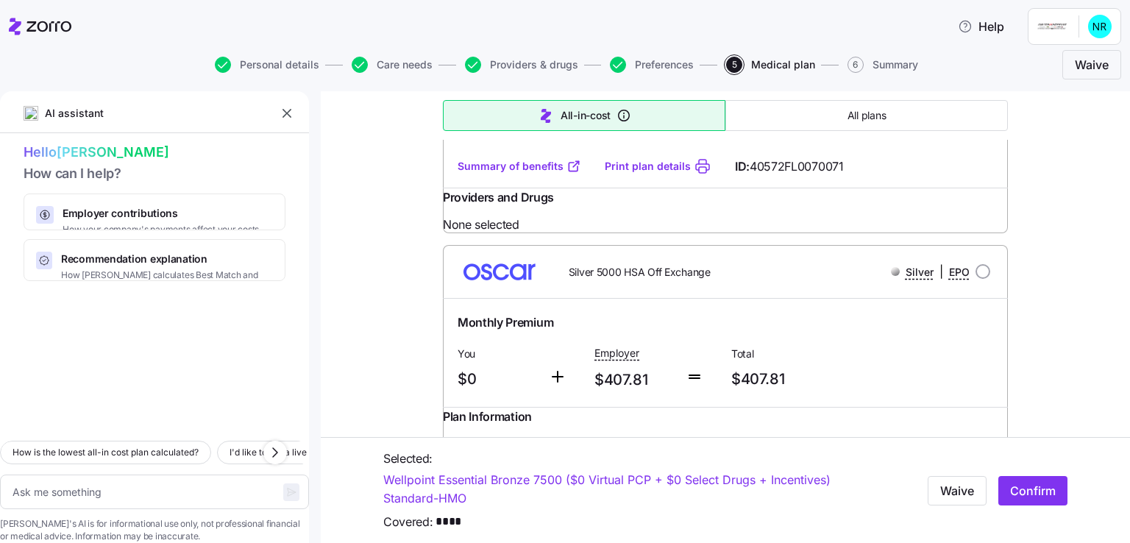
scroll to position [7726, 0]
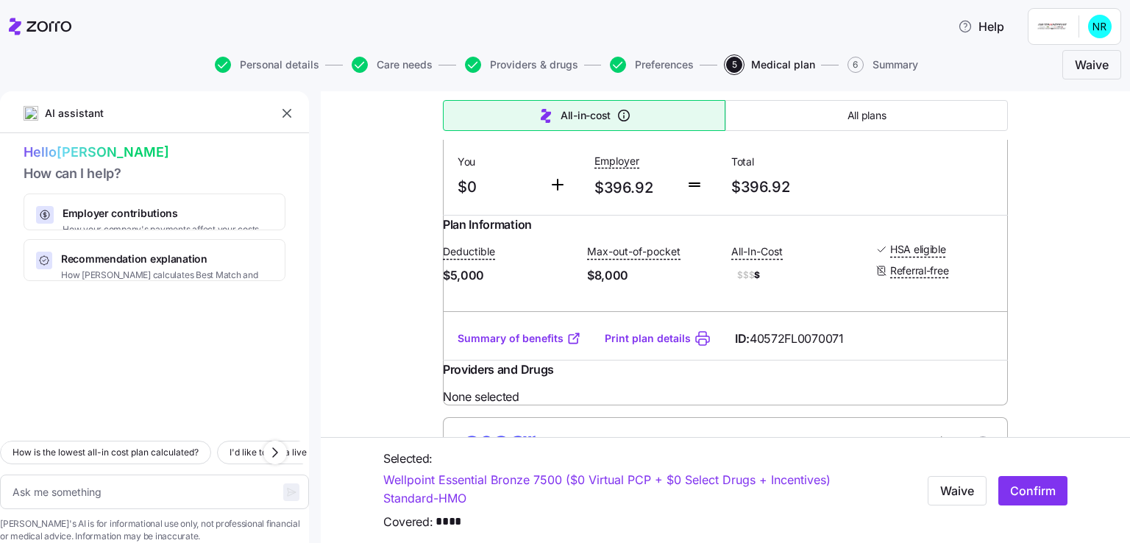
drag, startPoint x: 1019, startPoint y: 487, endPoint x: 627, endPoint y: 372, distance: 408.8
click at [1020, 486] on span "Confirm" at bounding box center [1033, 490] width 46 height 18
type textarea "x"
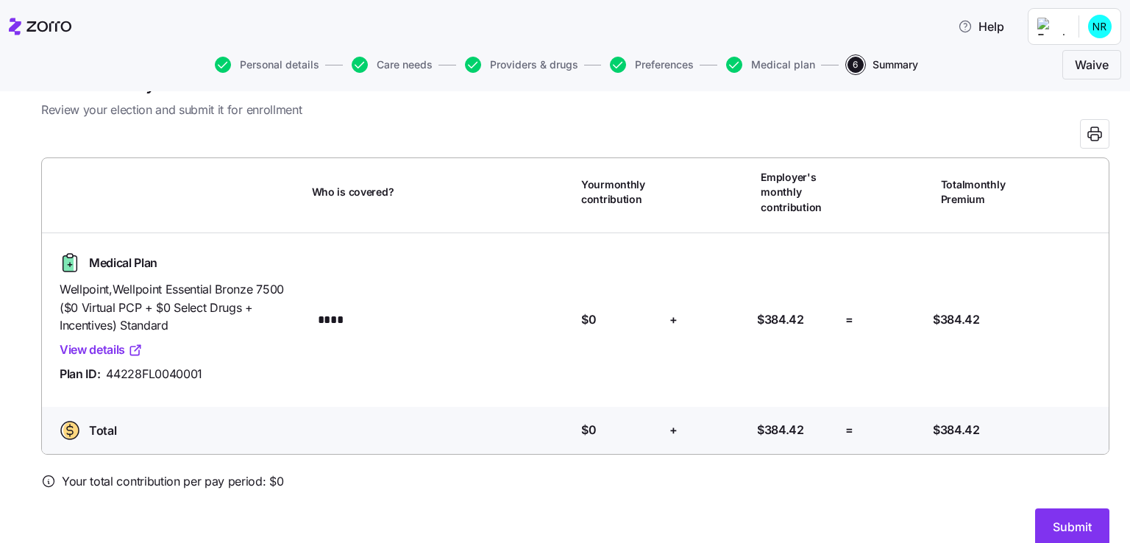
scroll to position [62, 0]
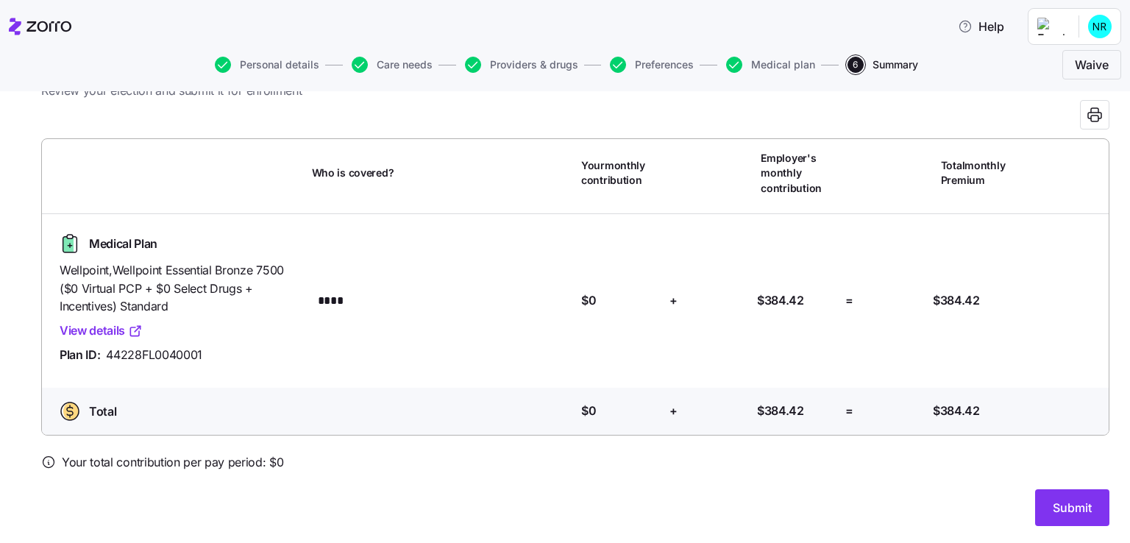
click at [1054, 493] on button "Submit" at bounding box center [1072, 507] width 74 height 37
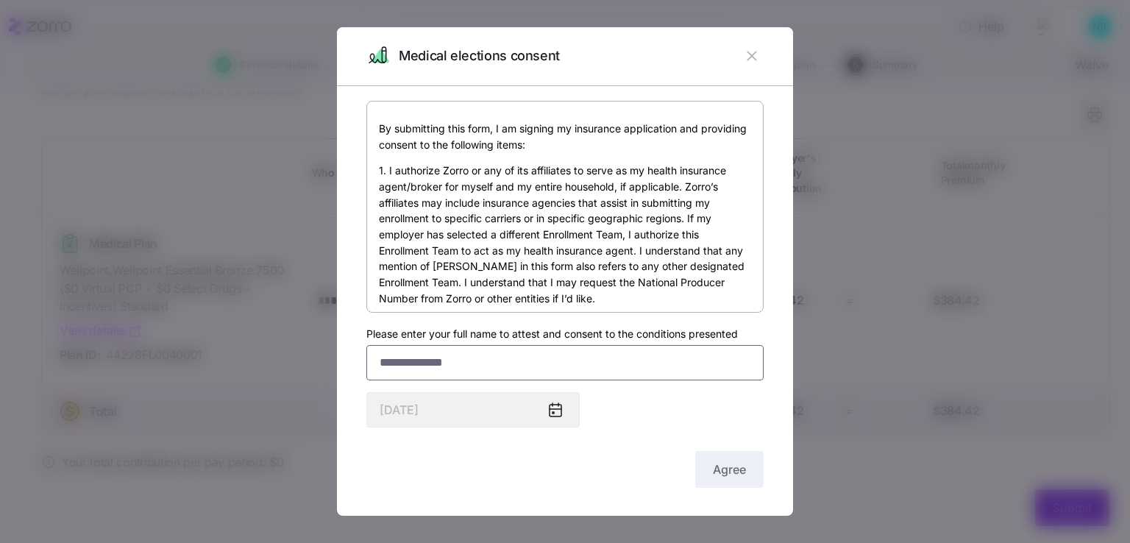
click at [453, 365] on input "Please enter your full name to attest and consent to the conditions presented" at bounding box center [564, 362] width 397 height 35
type input "**********"
click at [713, 463] on span "Agree" at bounding box center [729, 470] width 33 height 18
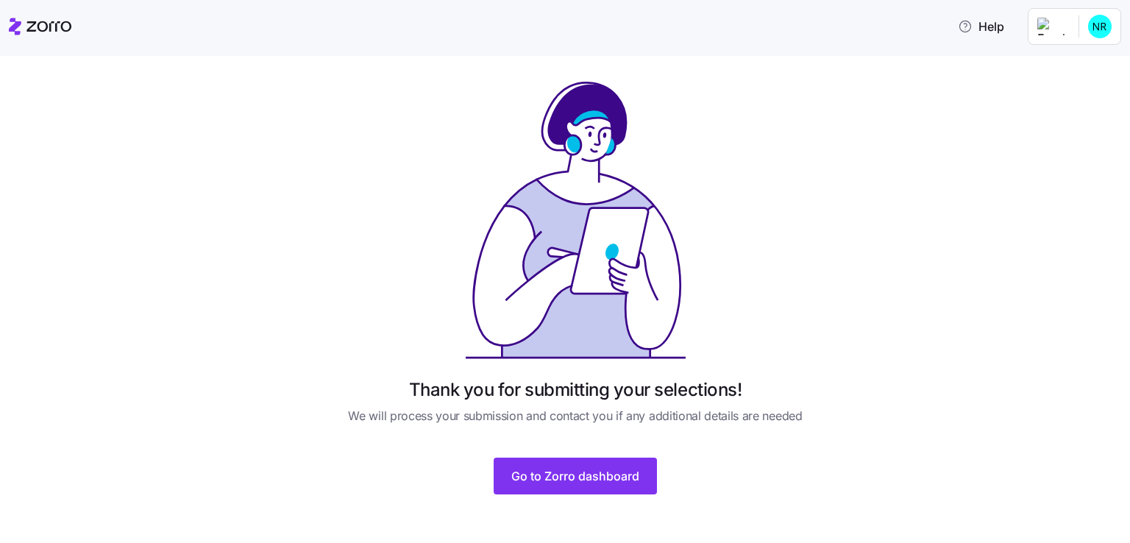
click at [569, 486] on button "Go to Zorro dashboard" at bounding box center [575, 476] width 163 height 37
